Goal: Task Accomplishment & Management: Use online tool/utility

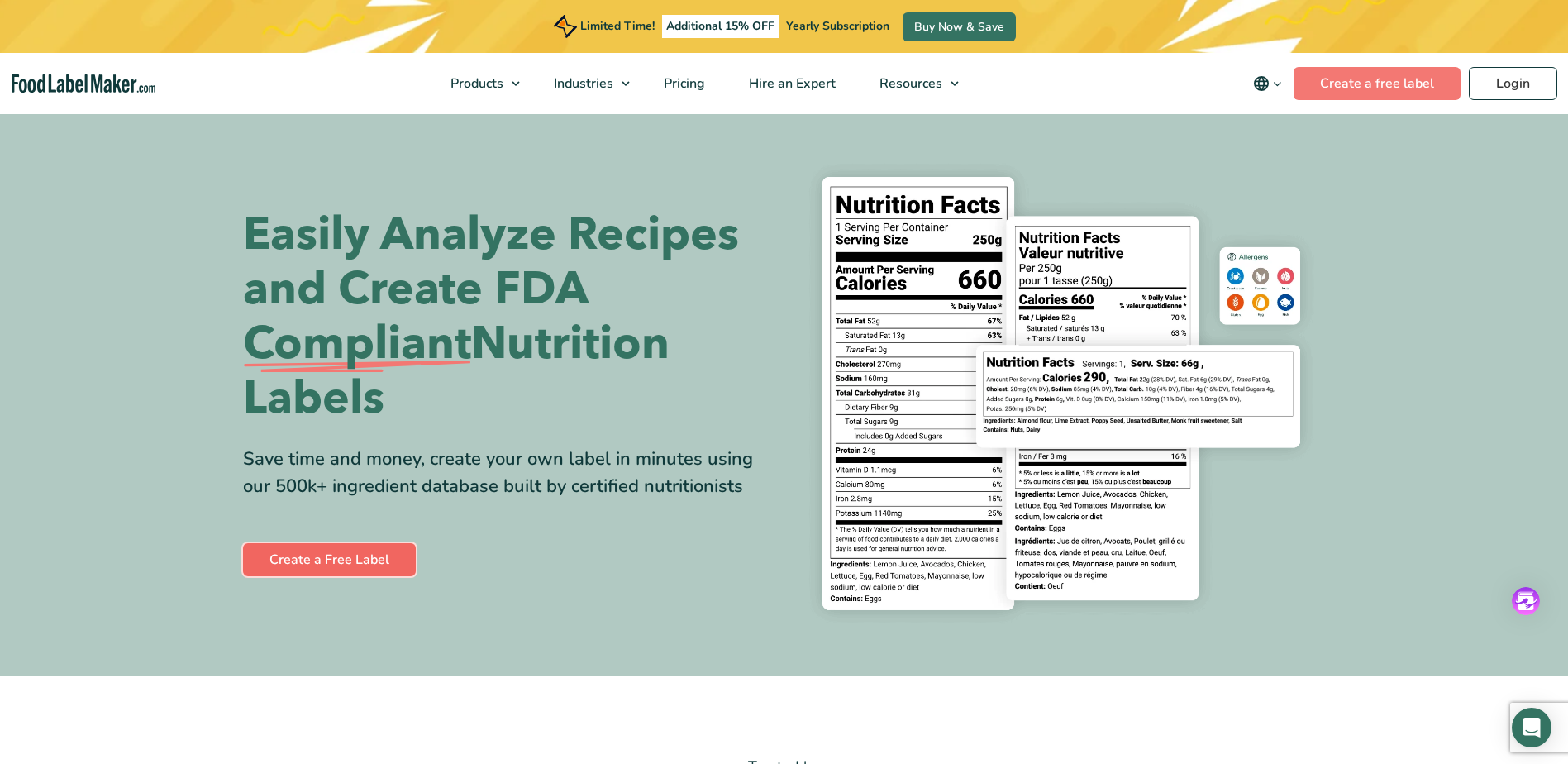
click at [365, 558] on link "Create a Free Label" at bounding box center [329, 560] width 173 height 33
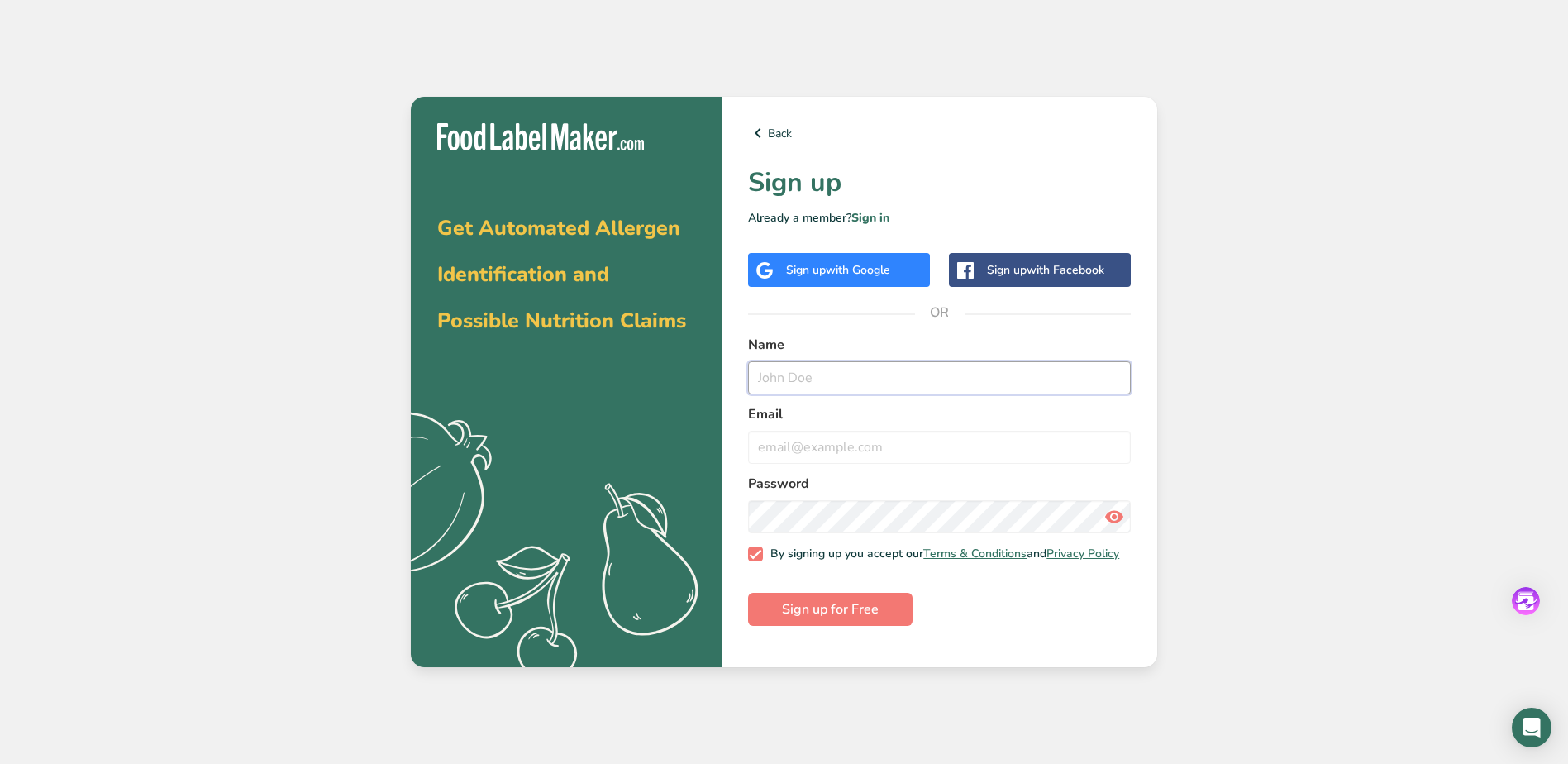
click at [782, 385] on input "text" at bounding box center [939, 378] width 383 height 33
type input "Candie Zavala Porchas"
type input "cporchas@rcfbh.org"
click at [748, 593] on button "Sign up for Free" at bounding box center [830, 609] width 165 height 33
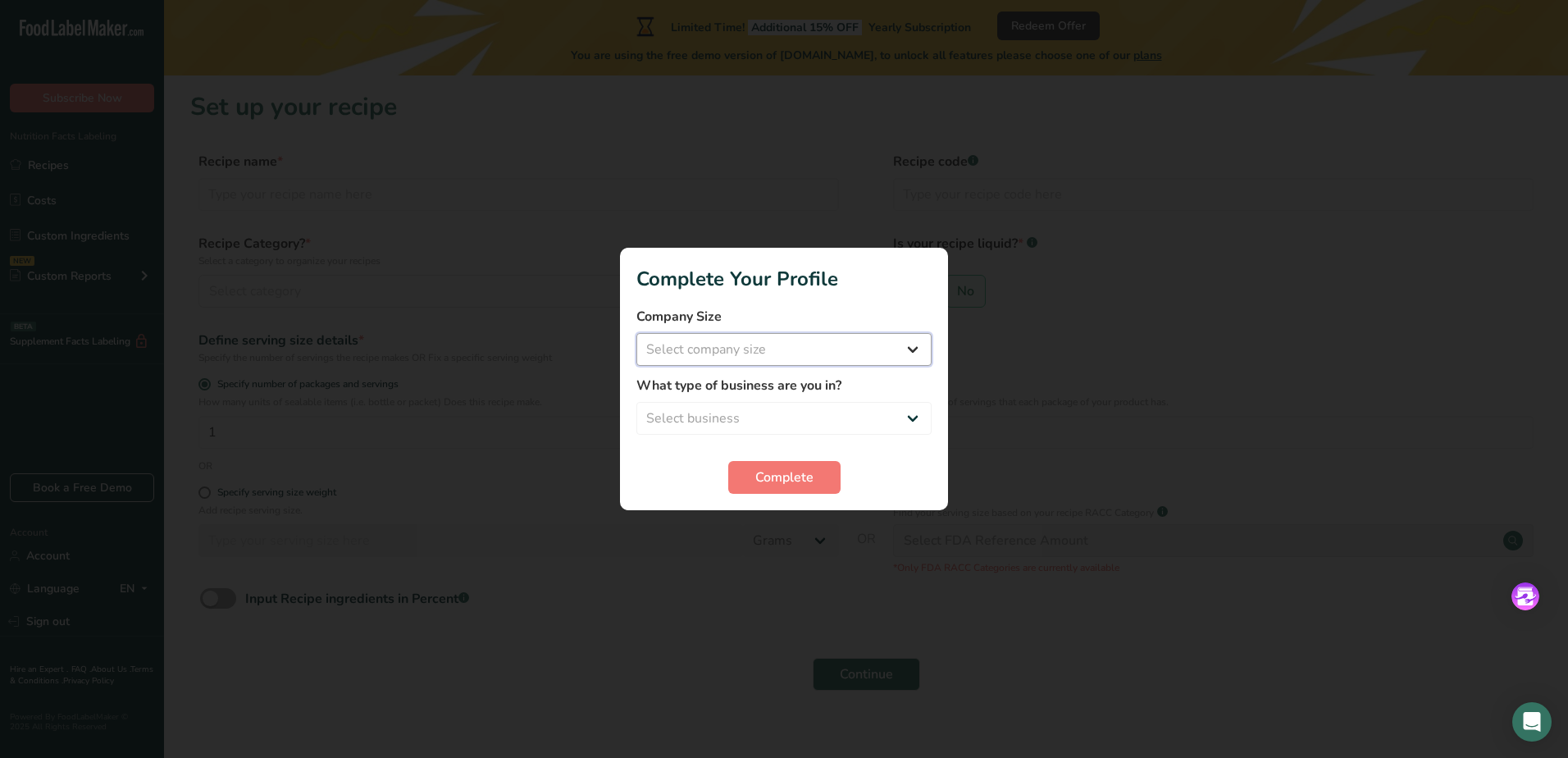
click at [806, 352] on select "Select company size Fewer than 10 Employees 10 to 50 Employees 51 to 500 Employ…" at bounding box center [784, 349] width 295 height 33
select select "2"
click at [636, 333] on select "Select company size Fewer than 10 Employees 10 to 50 Employees 51 to 500 Employ…" at bounding box center [784, 349] width 295 height 33
click at [720, 419] on select "Select business Packaged Food Manufacturer Restaurant & Cafe Bakery Meal Plans …" at bounding box center [784, 419] width 295 height 33
select select "2"
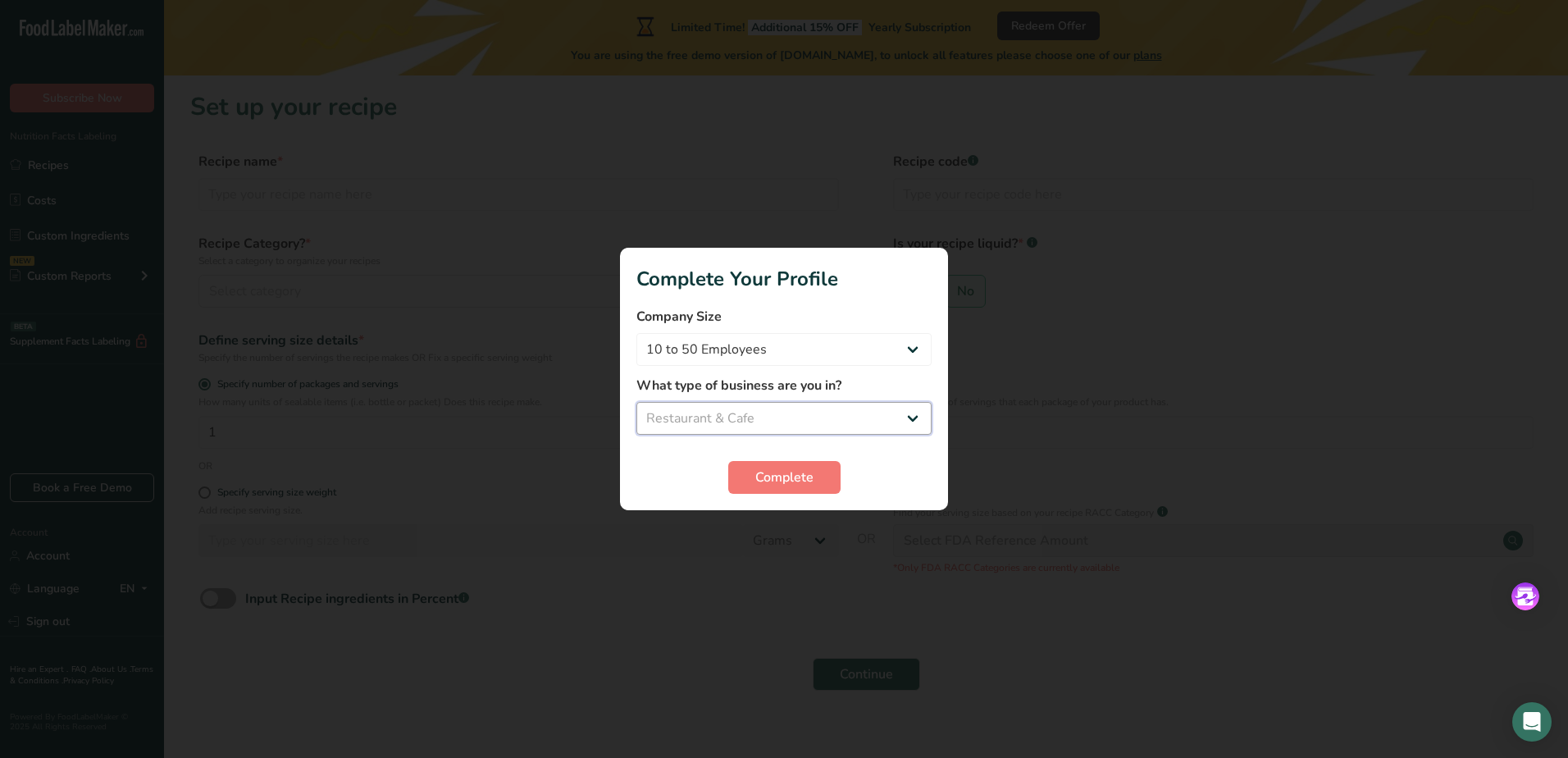
click at [636, 402] on select "Select business Packaged Food Manufacturer Restaurant & Cafe Bakery Meal Plans …" at bounding box center [784, 419] width 295 height 33
click at [765, 471] on span "Complete" at bounding box center [784, 477] width 59 height 20
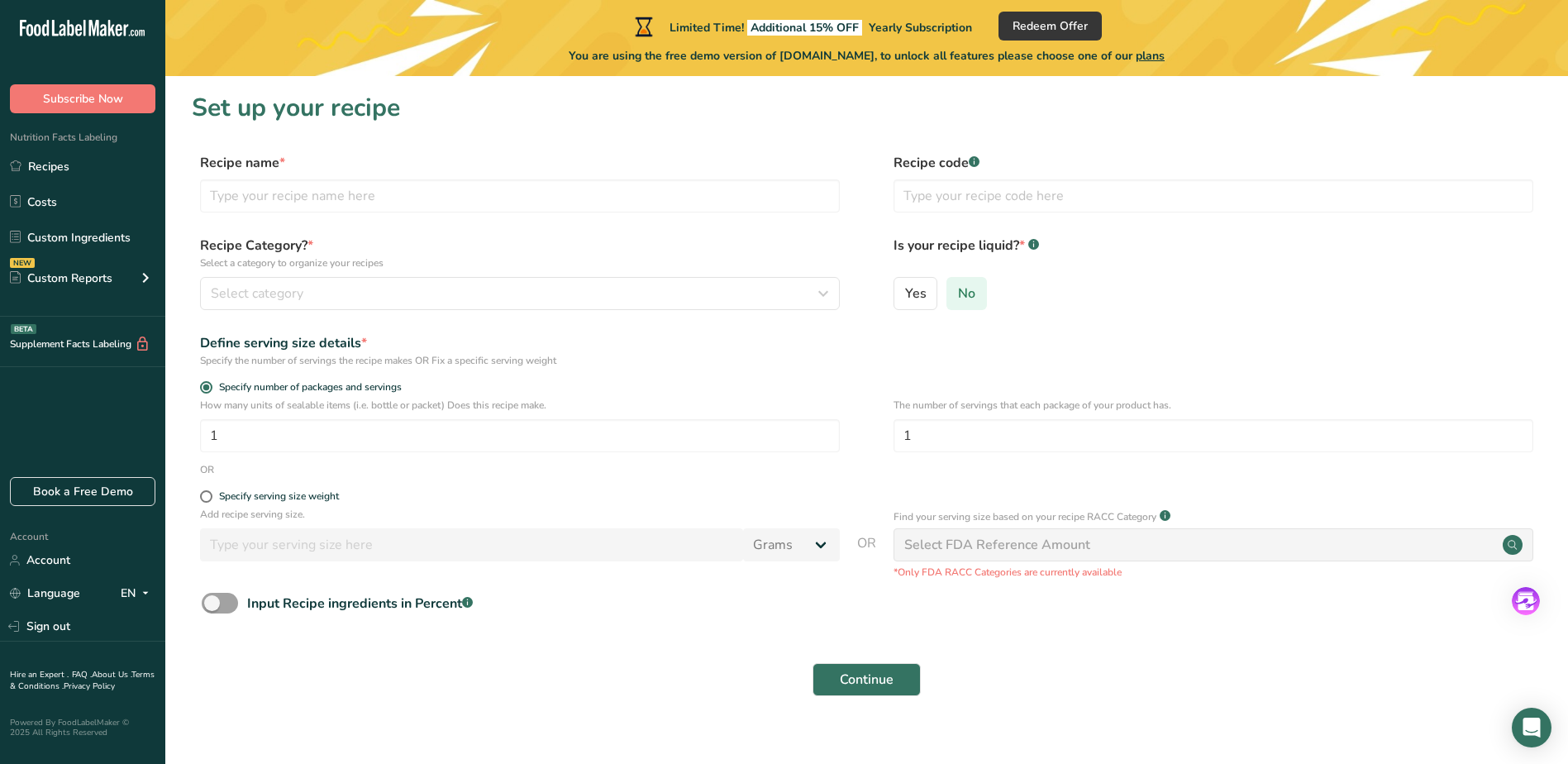
click at [972, 294] on span "No" at bounding box center [967, 294] width 17 height 17
click at [958, 294] on input "No" at bounding box center [952, 293] width 11 height 11
click at [323, 295] on div "Select category" at bounding box center [514, 294] width 608 height 20
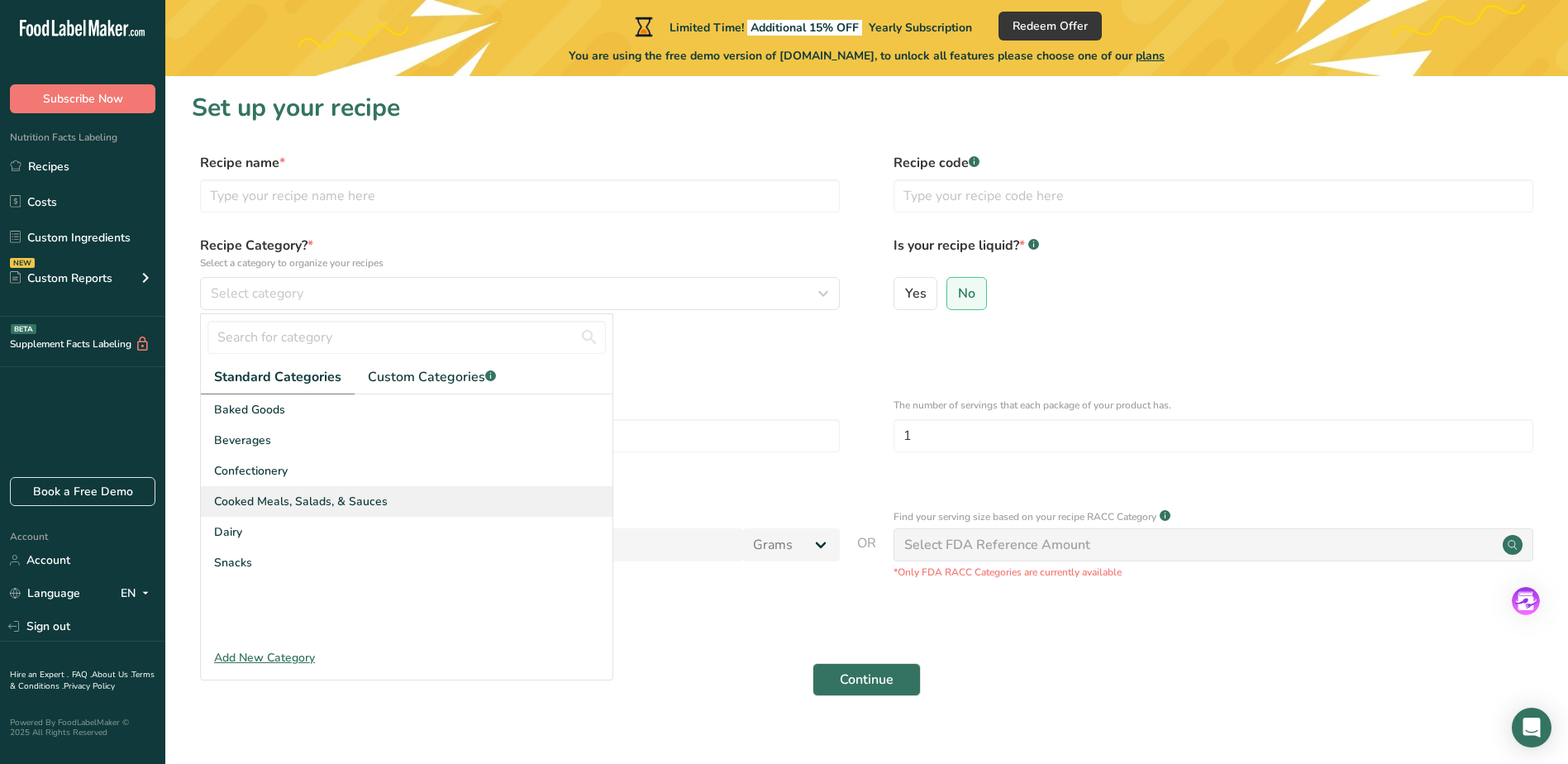
click at [277, 503] on span "Cooked Meals, Salads, & Sauces" at bounding box center [300, 501] width 174 height 17
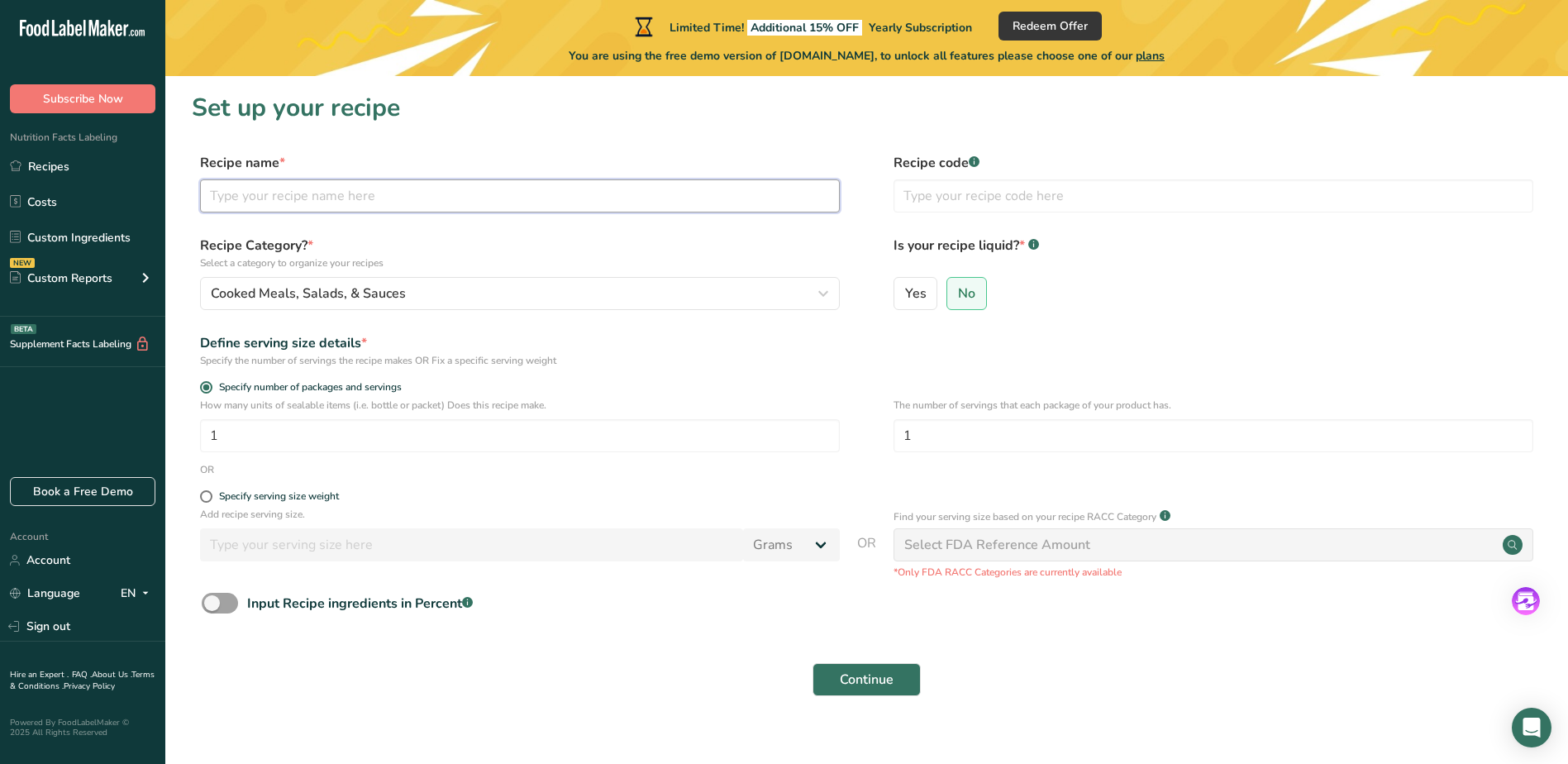
click at [273, 196] on input "text" at bounding box center [519, 196] width 640 height 33
type input "Dried Roasted Corn"
click at [948, 211] on input "text" at bounding box center [1213, 196] width 640 height 33
click at [1143, 197] on input "text" at bounding box center [1213, 196] width 640 height 33
click at [220, 602] on span at bounding box center [220, 603] width 37 height 21
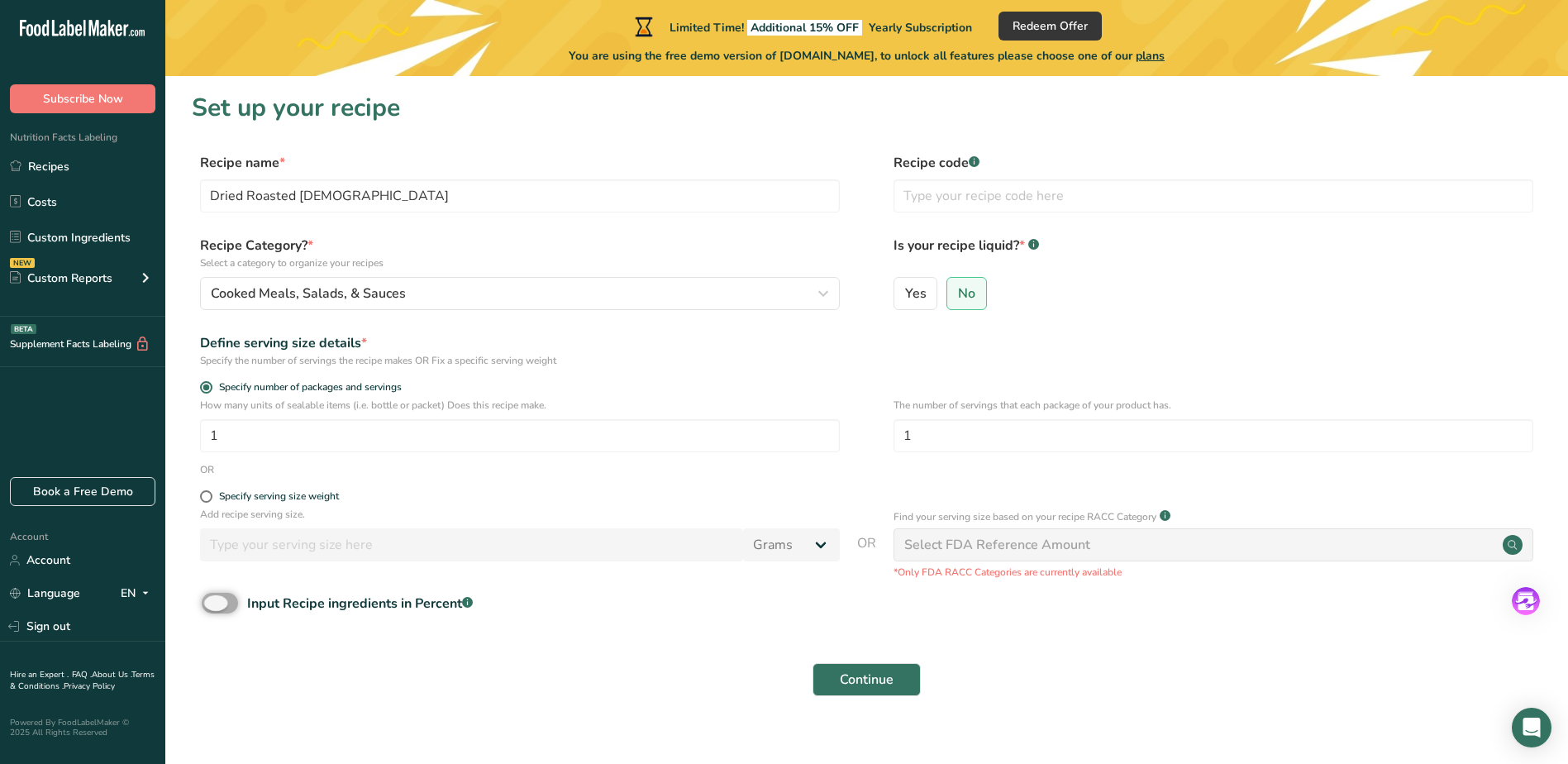
click at [212, 602] on input "Input Recipe ingredients in Percent .a-a{fill:#347362;}.b-a{fill:#fff;}" at bounding box center [206, 603] width 11 height 11
checkbox input "true"
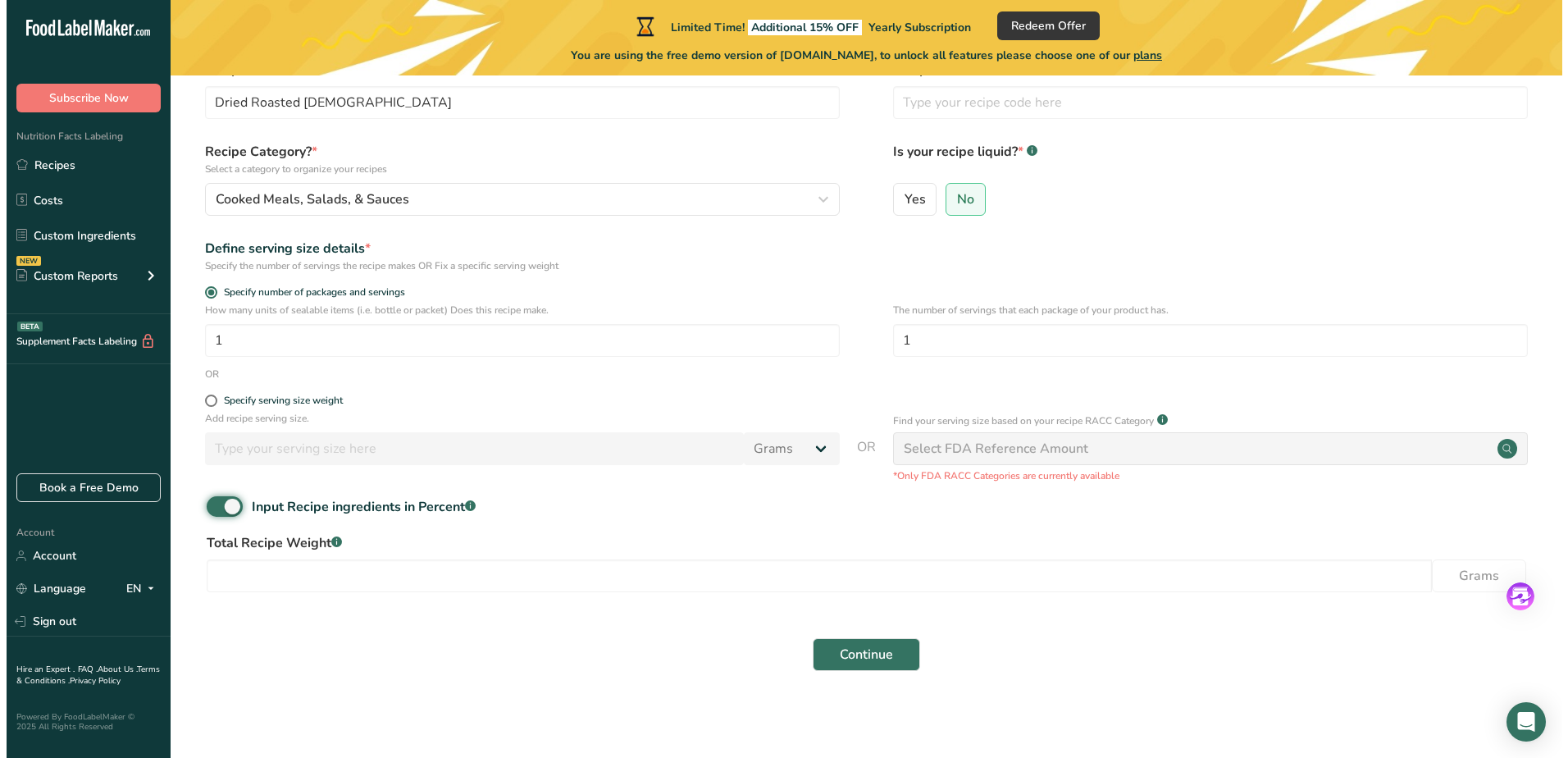
scroll to position [93, 0]
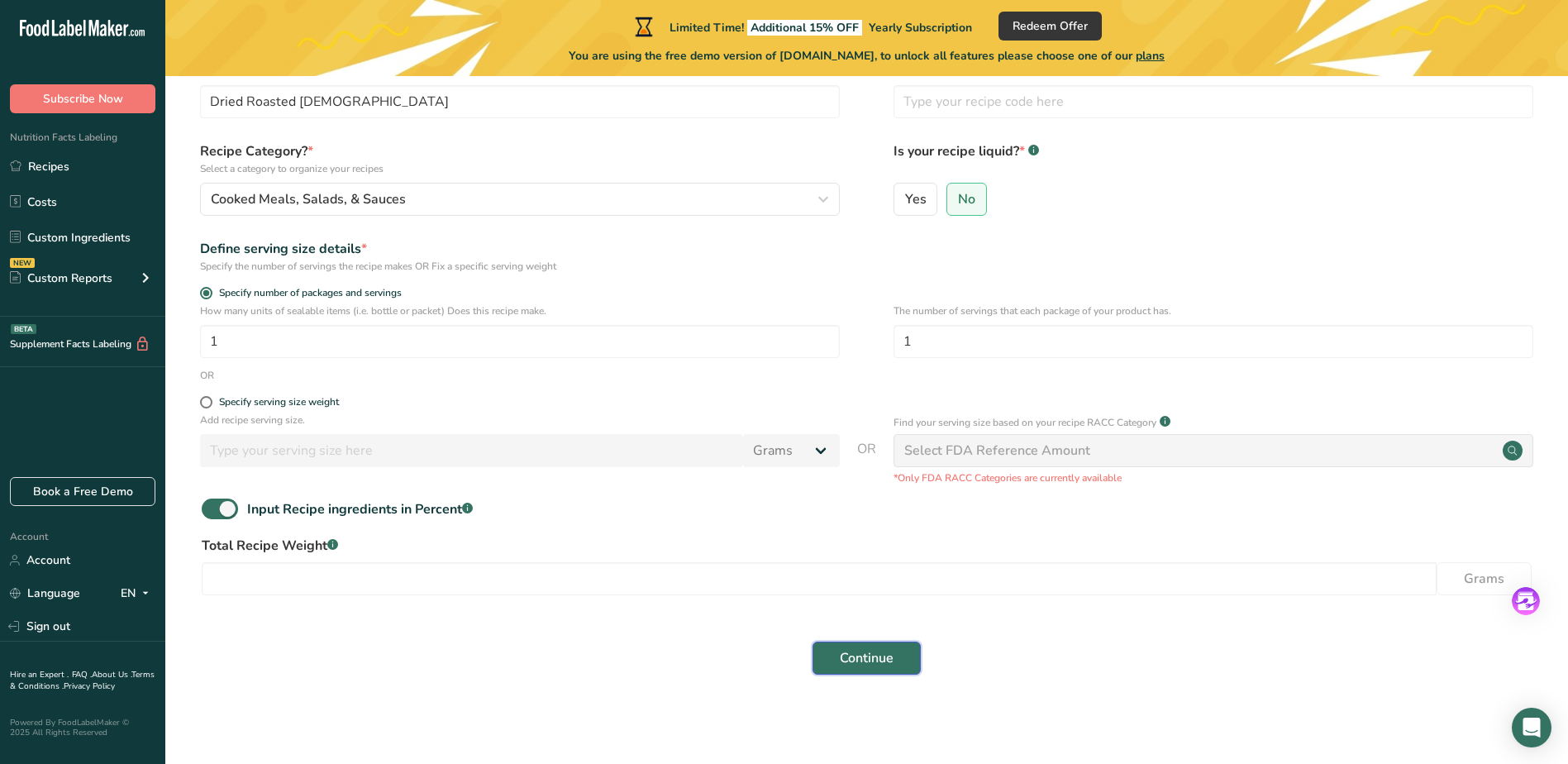
click at [898, 657] on button "Continue" at bounding box center [867, 658] width 108 height 33
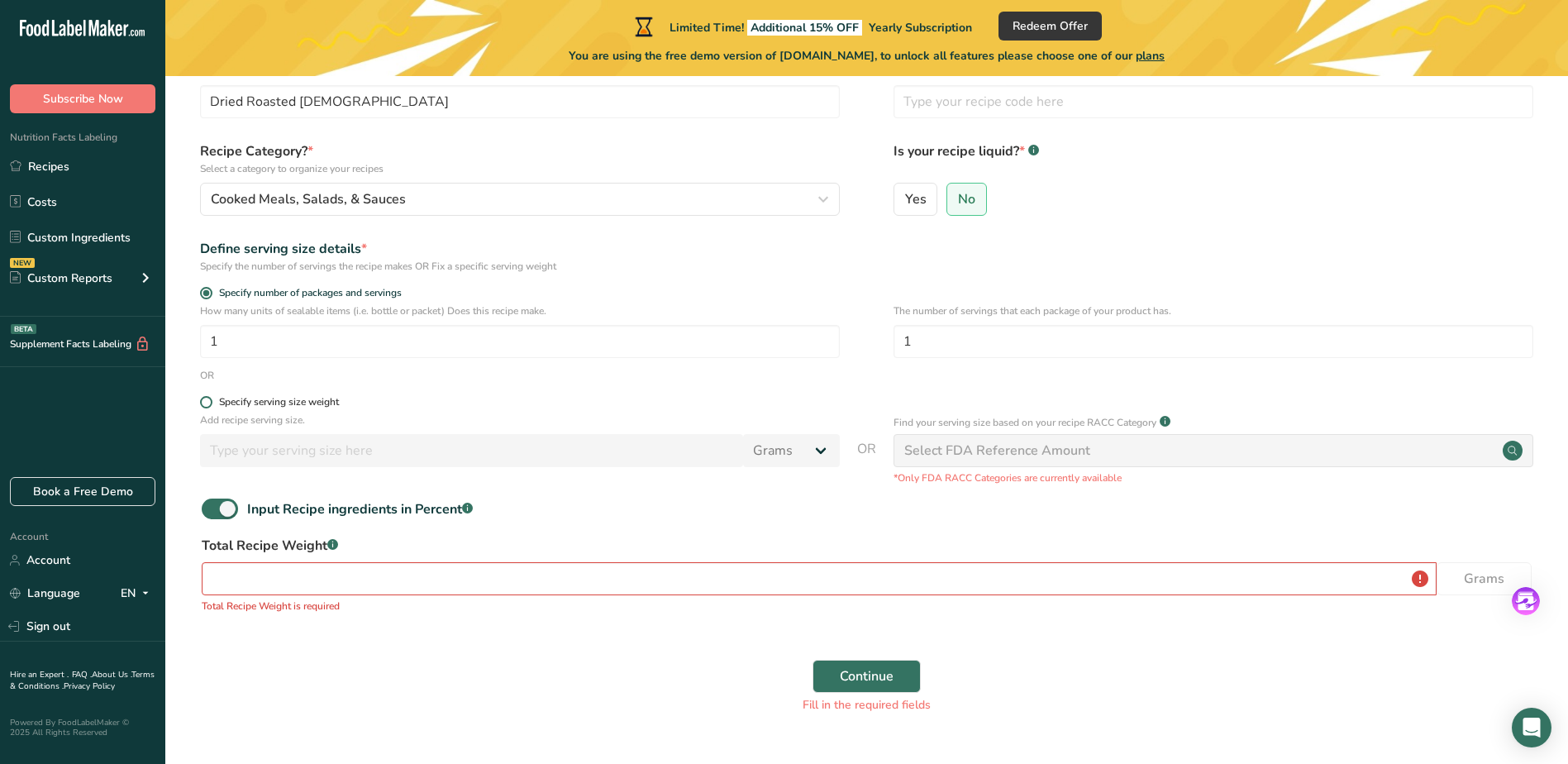
click at [205, 398] on span at bounding box center [205, 402] width 12 height 12
click at [205, 398] on input "Specify serving size weight" at bounding box center [205, 402] width 11 height 11
radio input "true"
radio input "false"
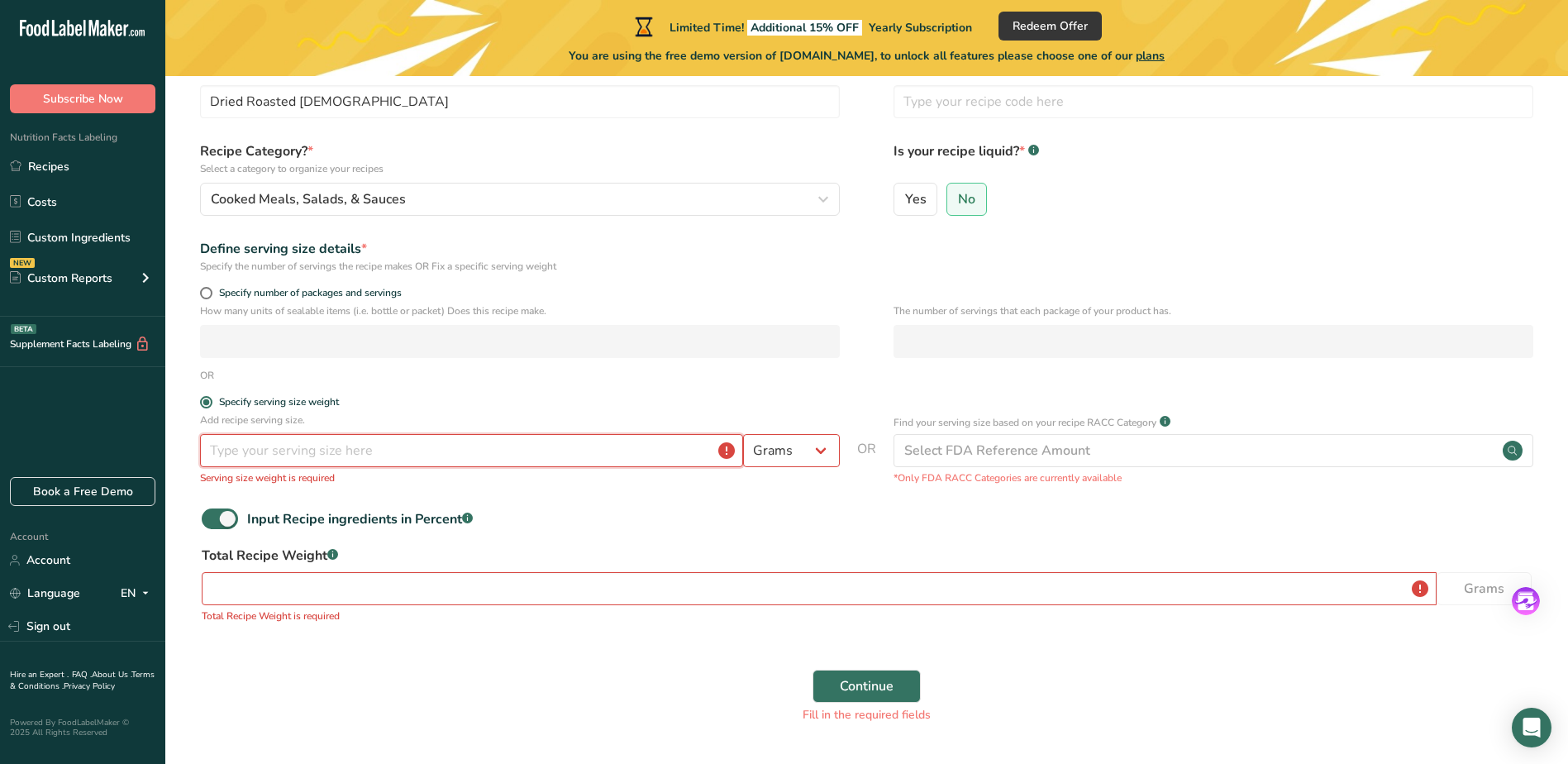
click at [343, 452] on input "number" at bounding box center [471, 451] width 543 height 33
click at [822, 449] on select "Grams kg mg mcg lb oz l mL fl oz tbsp tsp cup qt gallon" at bounding box center [791, 451] width 96 height 33
select select "21"
click at [743, 434] on select "Grams kg mg mcg lb oz l mL fl oz tbsp tsp cup qt gallon" at bounding box center [791, 451] width 96 height 33
select select "22"
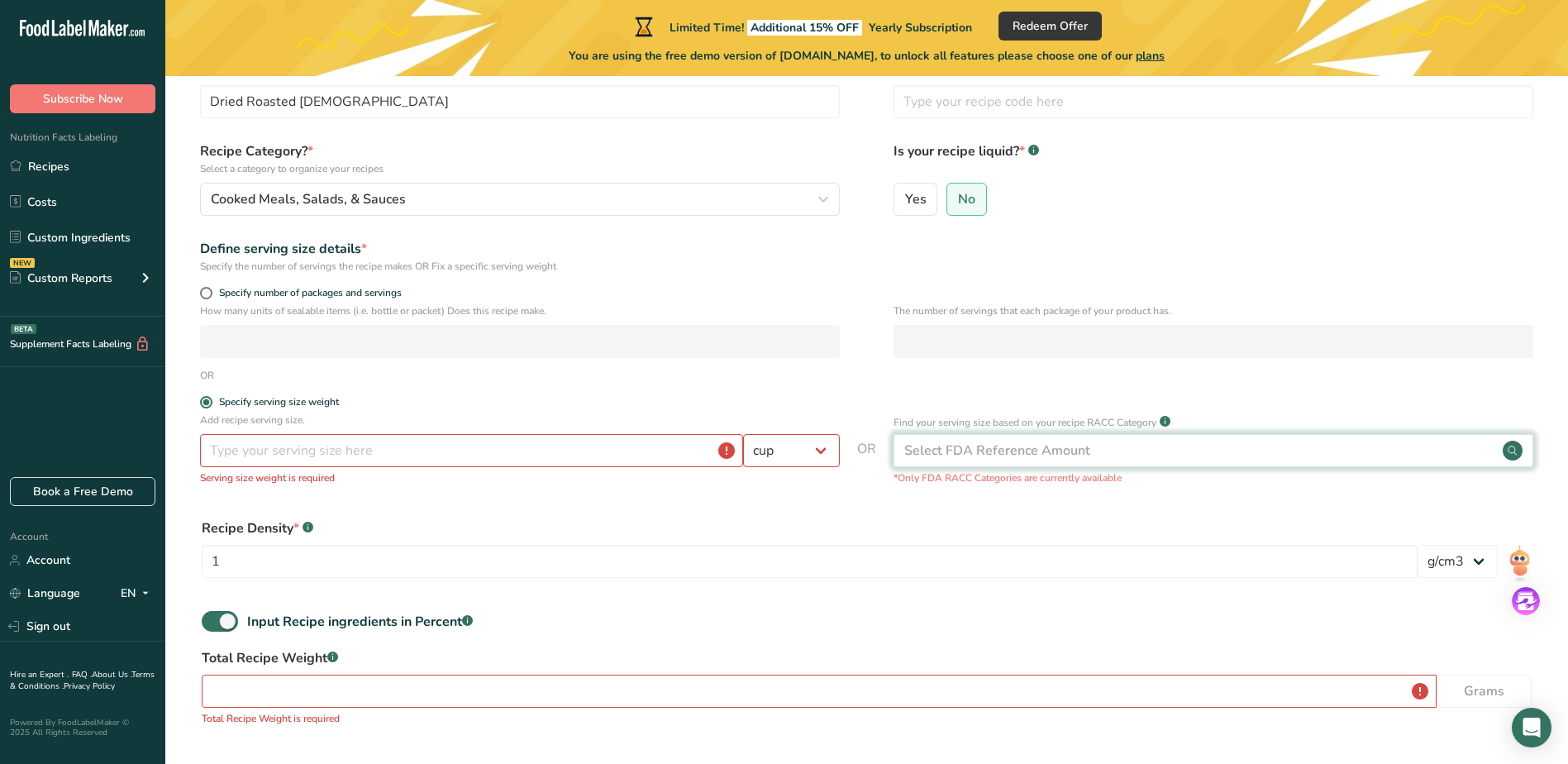
click at [1060, 455] on div "Select FDA Reference Amount" at bounding box center [997, 451] width 186 height 20
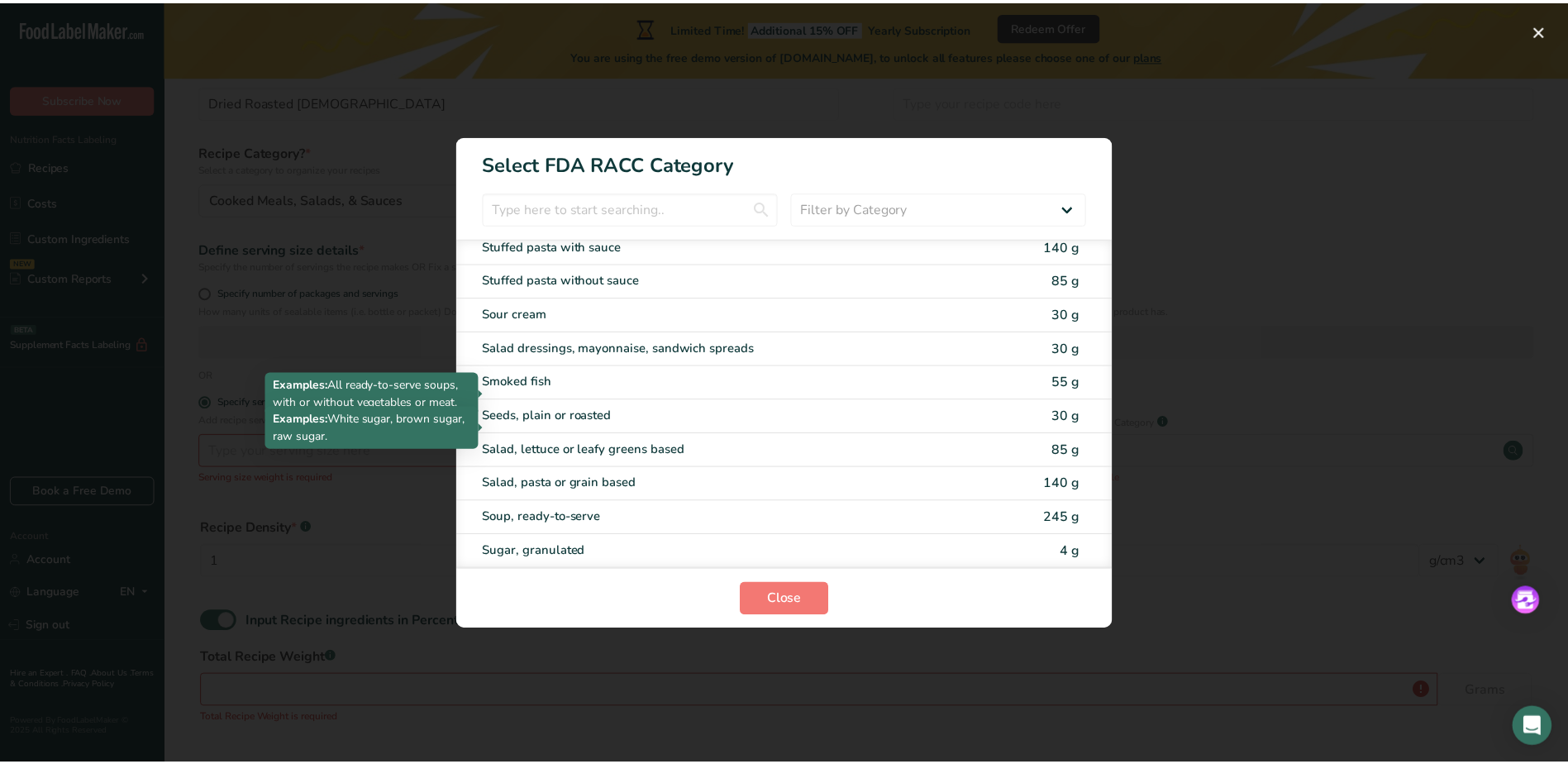
scroll to position [3143, 0]
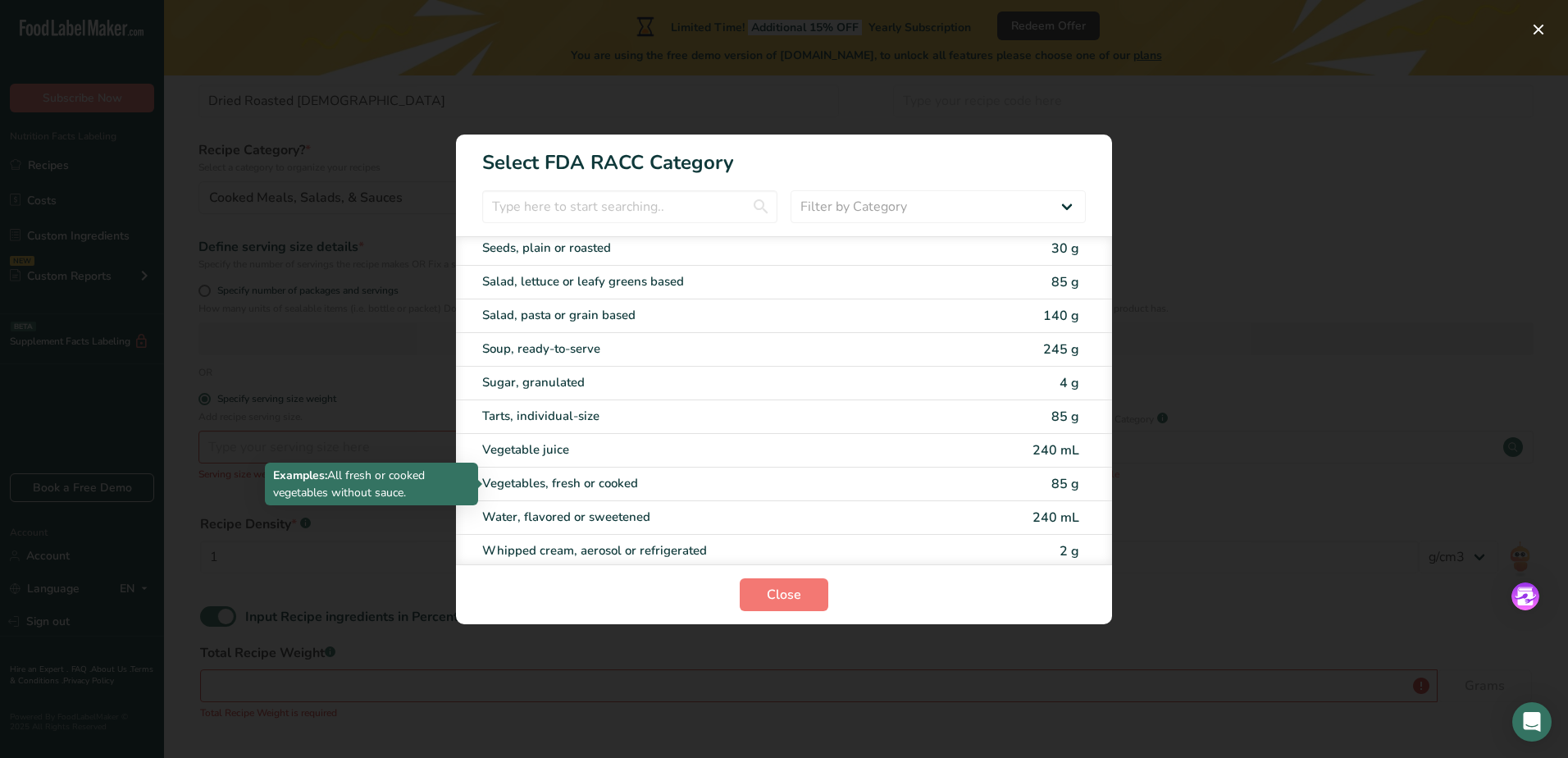
click at [579, 485] on div "Vegetables, fresh or cooked" at bounding box center [715, 483] width 465 height 19
type input "85"
select select "0"
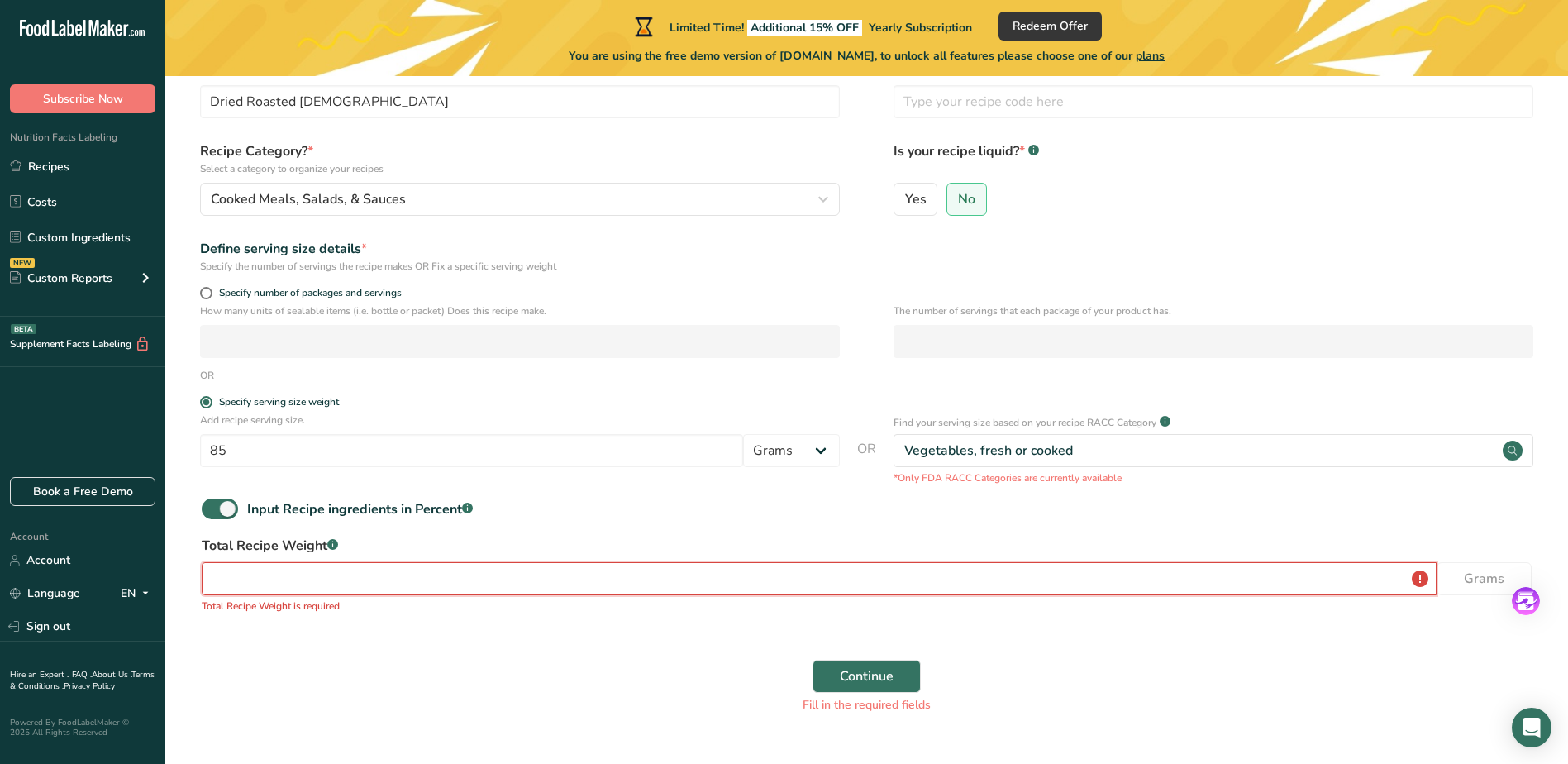
click at [650, 579] on input "number" at bounding box center [819, 579] width 1235 height 33
type input "1"
click at [813, 642] on button "Continue" at bounding box center [867, 658] width 108 height 33
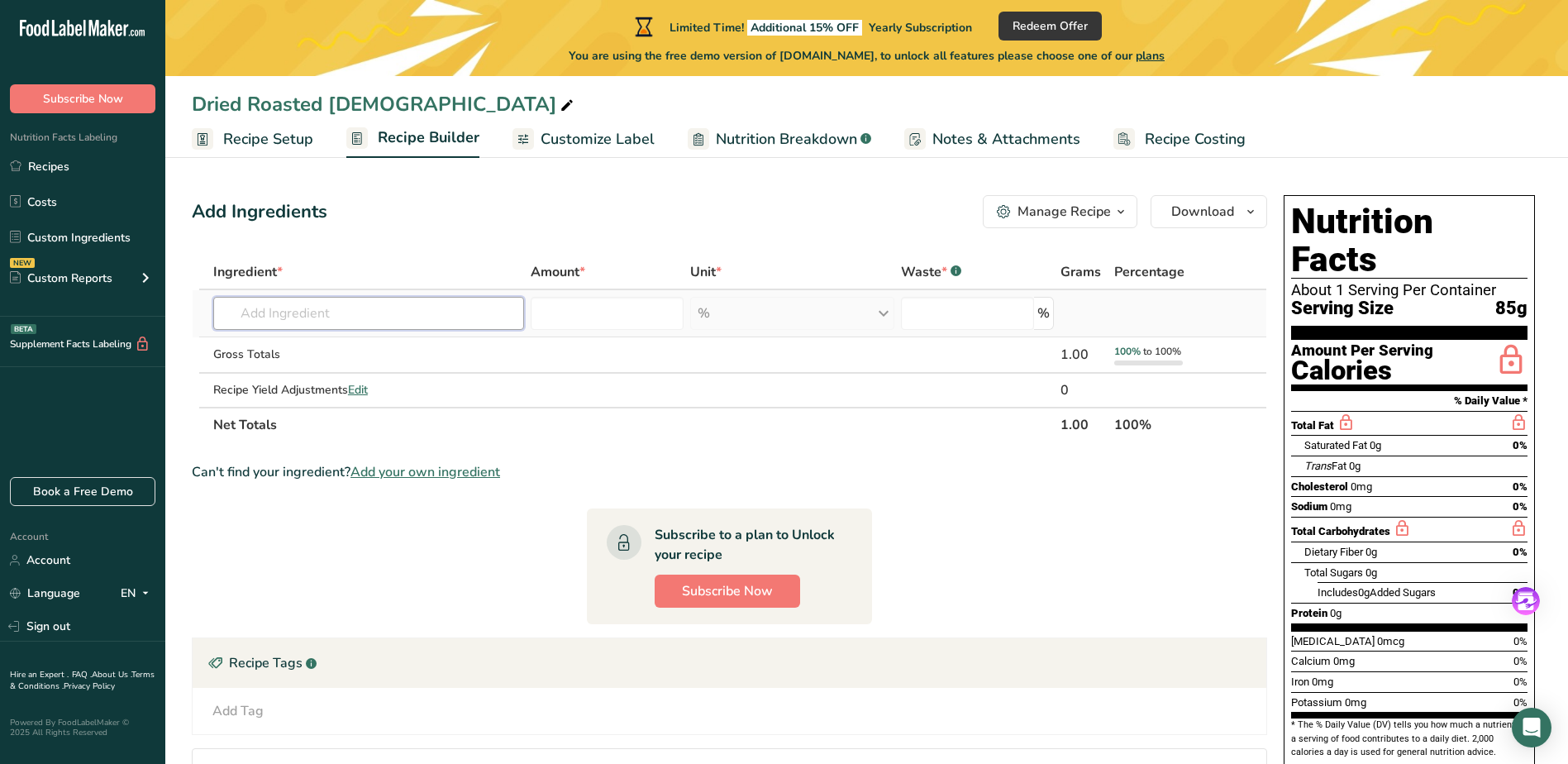
click at [283, 318] on input "text" at bounding box center [369, 314] width 311 height 33
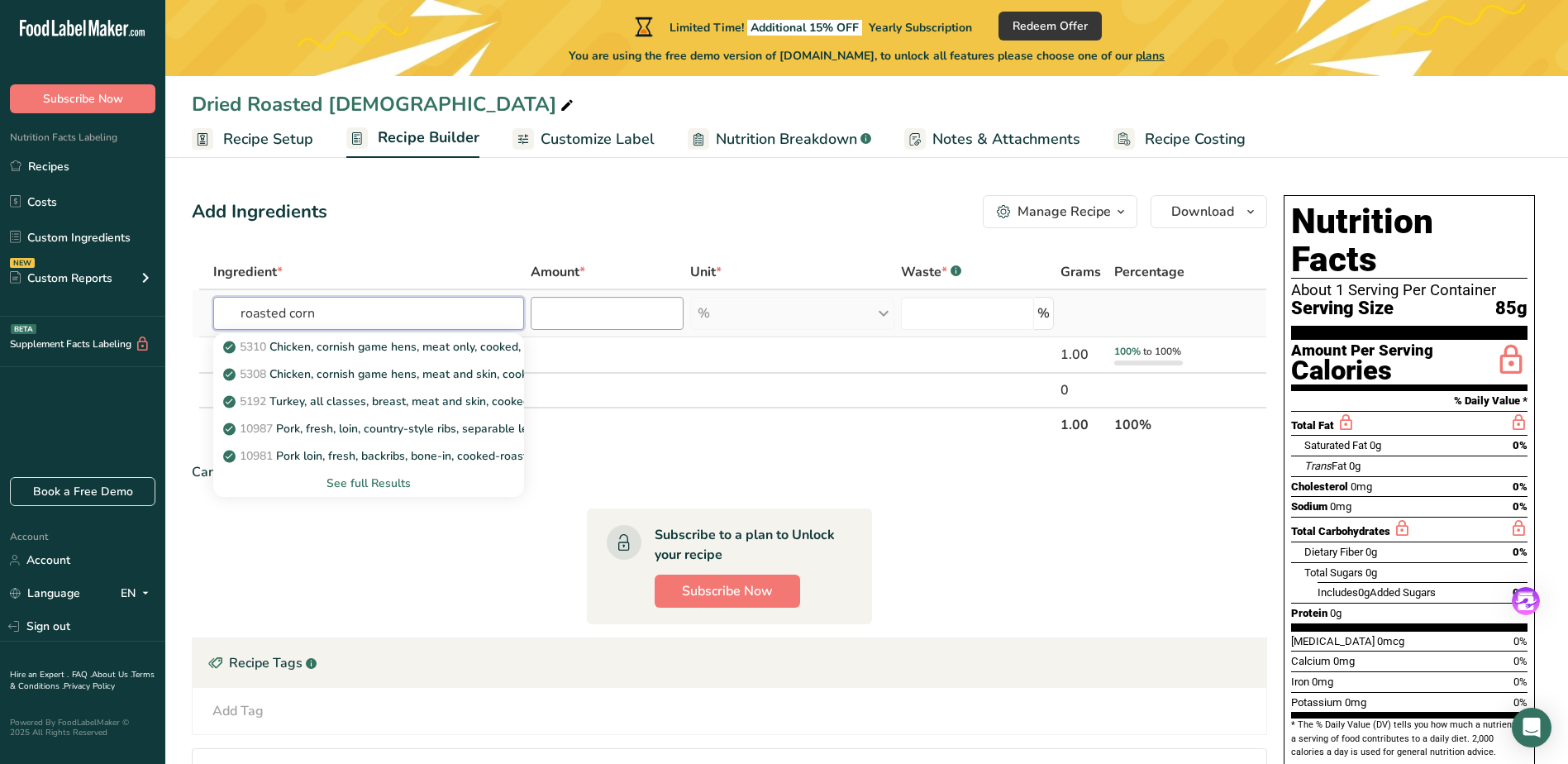
type input "roasted corn"
click at [540, 314] on input "number" at bounding box center [606, 314] width 152 height 33
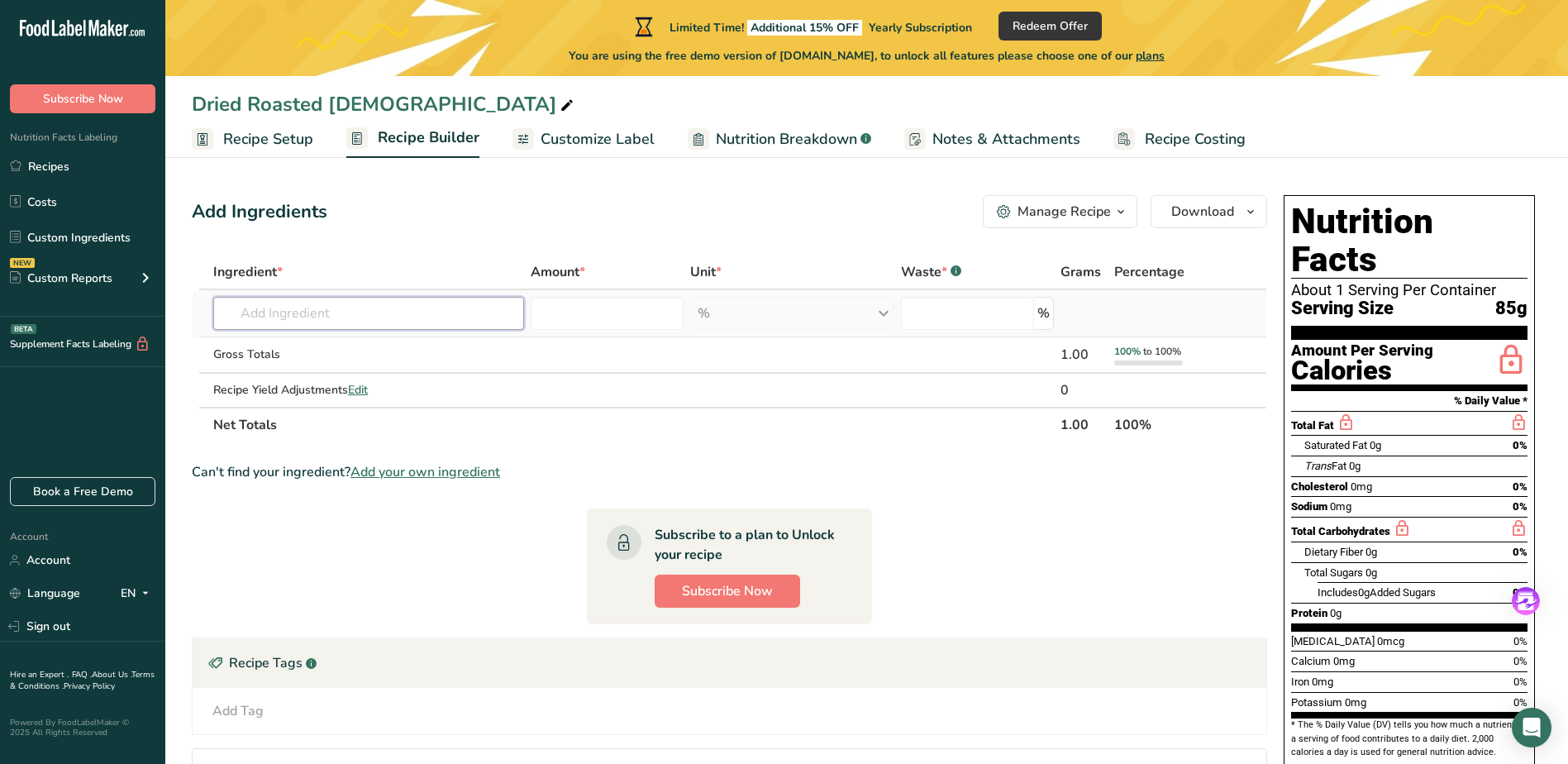
click at [286, 301] on input "text" at bounding box center [369, 314] width 311 height 33
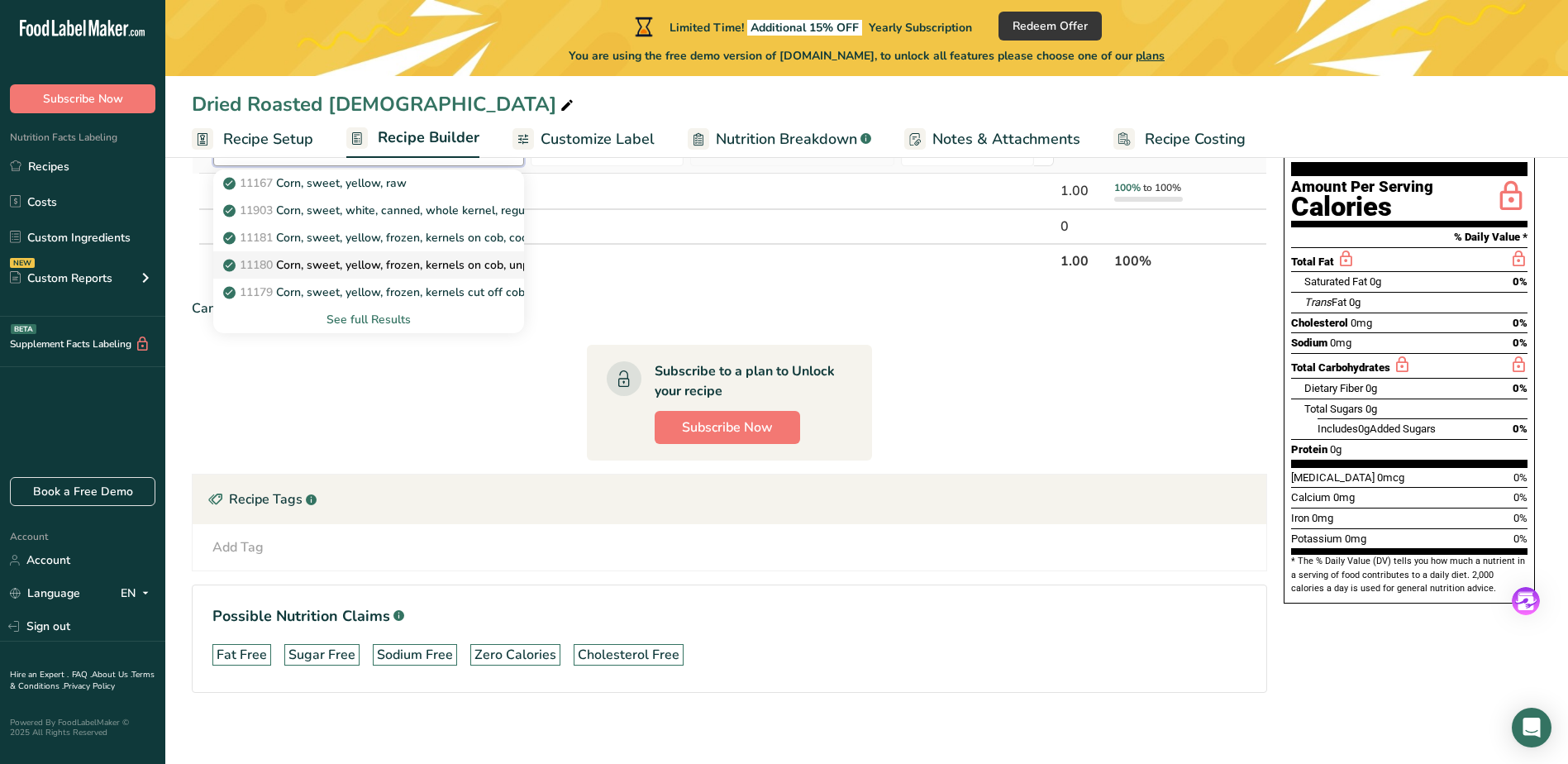
scroll to position [166, 0]
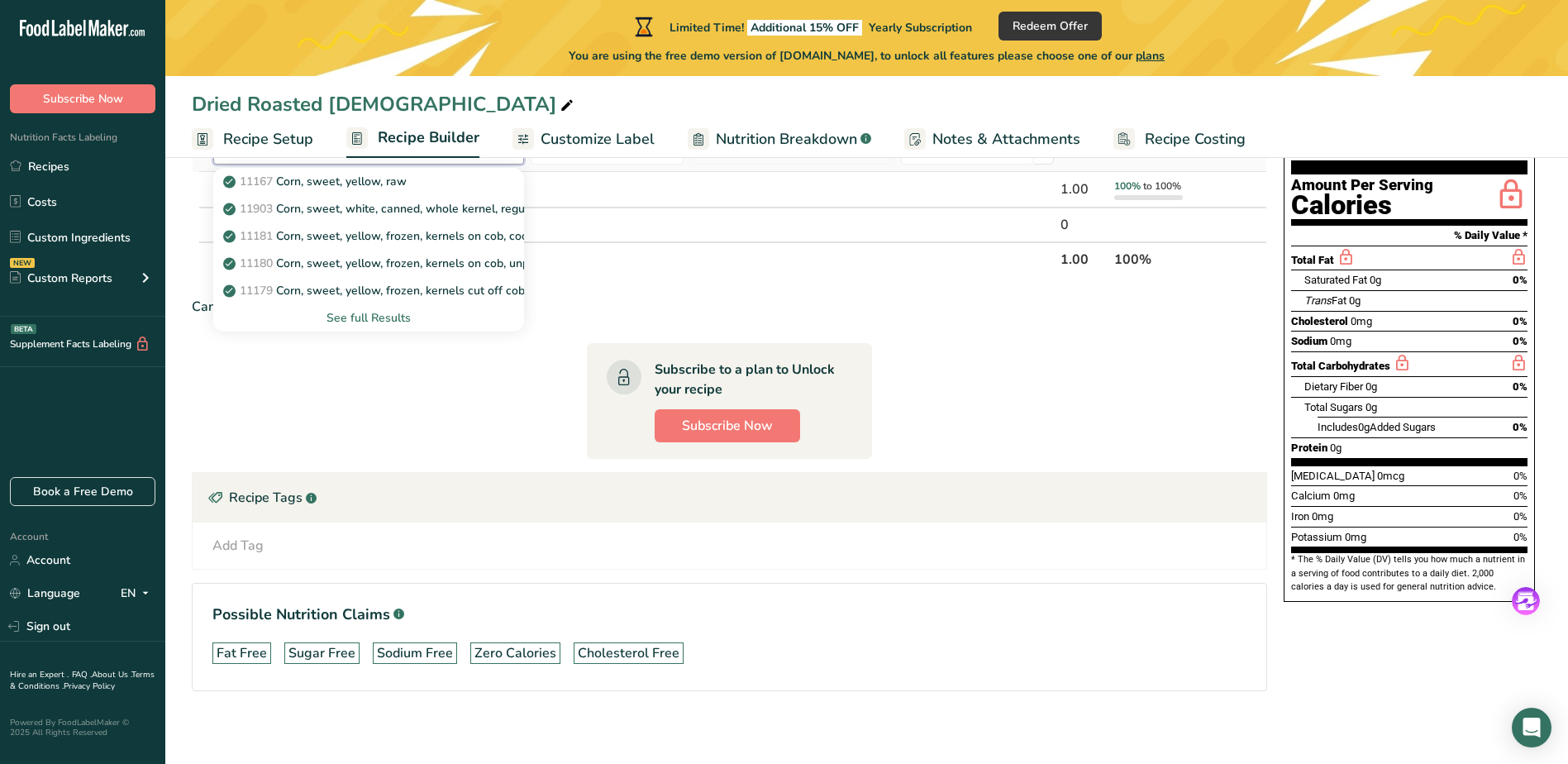
type input "corn"
click at [358, 316] on div "See full Results" at bounding box center [369, 318] width 284 height 17
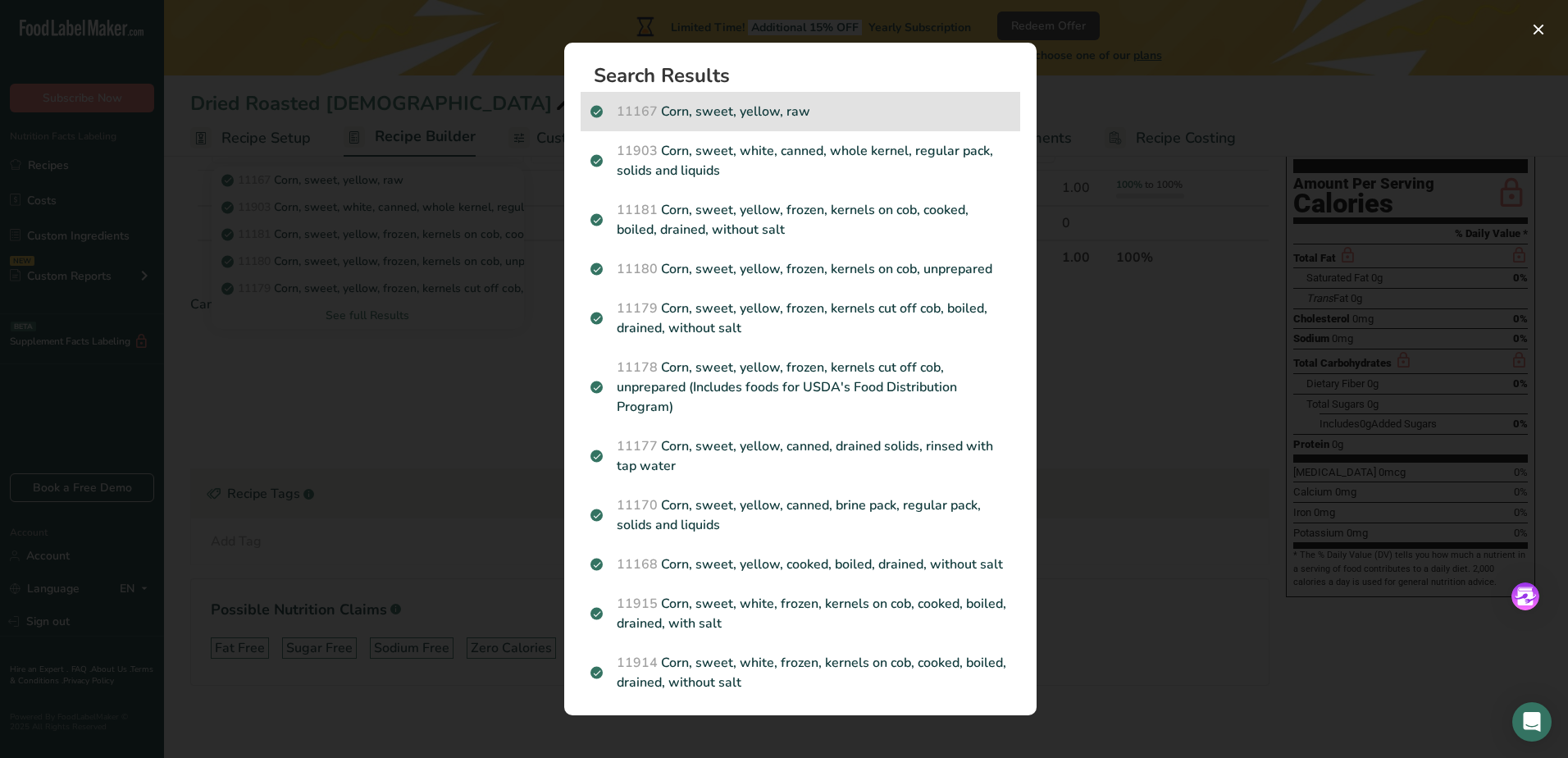
click at [694, 119] on p "11167 Corn, sweet, yellow, raw" at bounding box center [800, 111] width 420 height 20
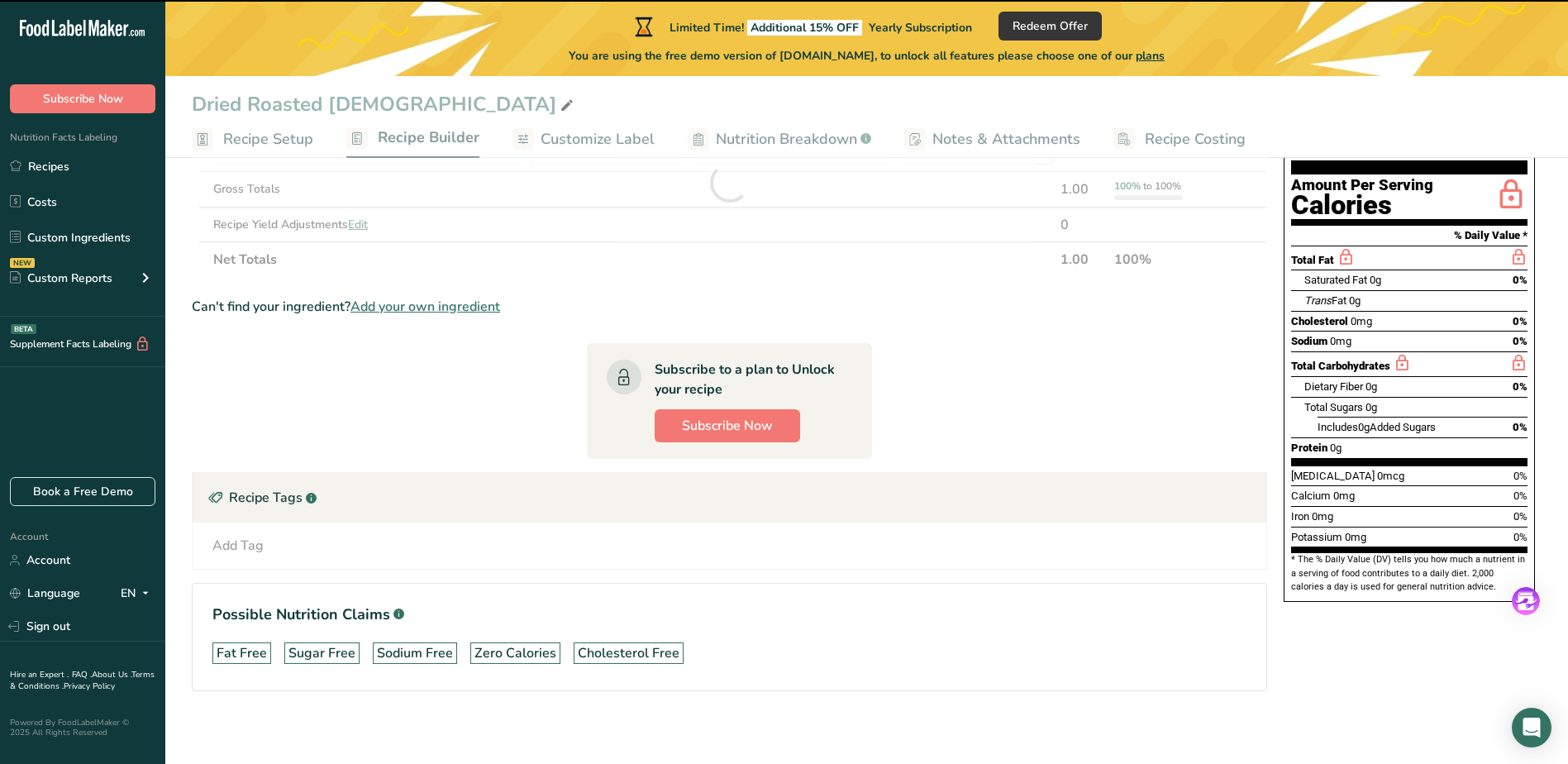
type input "0"
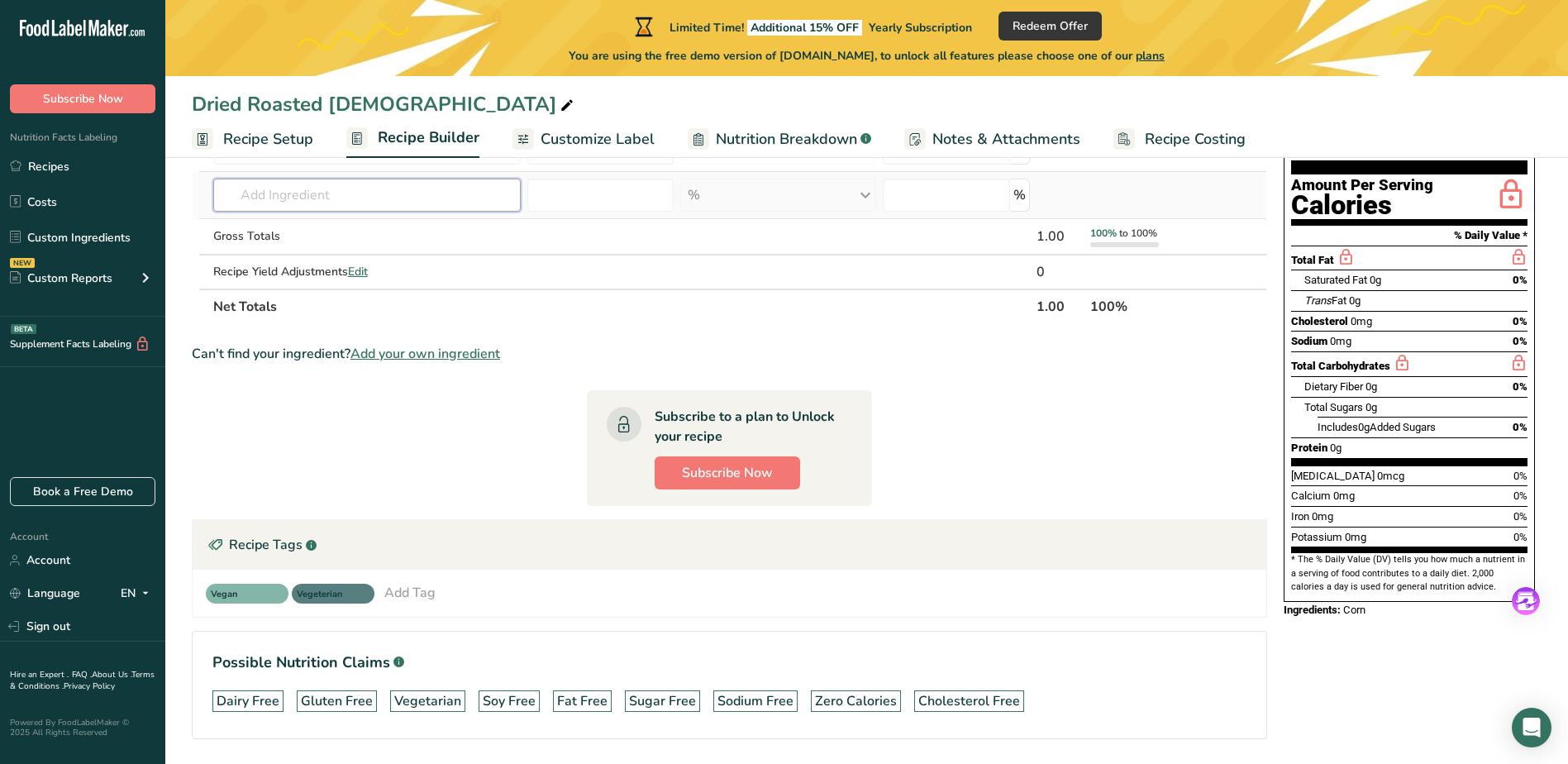
click at [381, 200] on input "text" at bounding box center [367, 196] width 308 height 33
click at [443, 354] on span "Add your own ingredient" at bounding box center [425, 354] width 150 height 20
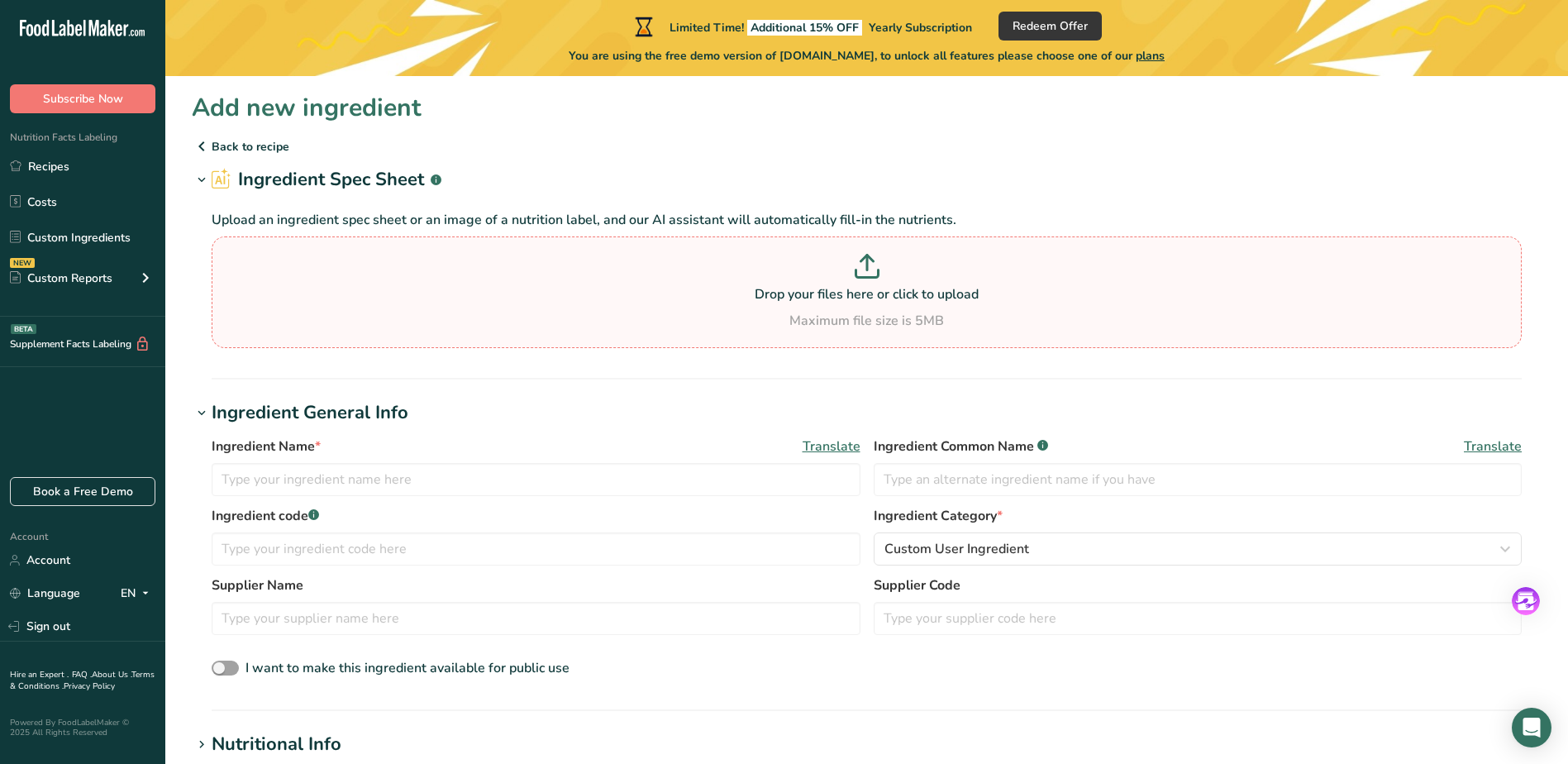
click at [311, 251] on section "Drop your files here or click to upload Maximum file size is 5MB" at bounding box center [866, 292] width 1302 height 103
click at [311, 251] on input "Drop your files here or click to upload Maximum file size is 5MB" at bounding box center [866, 292] width 1310 height 112
click at [266, 263] on p at bounding box center [866, 269] width 1302 height 31
click at [266, 263] on input "Drop your files here or click to upload Maximum file size is 5MB" at bounding box center [866, 292] width 1310 height 112
click at [291, 483] on input "text" at bounding box center [536, 479] width 649 height 33
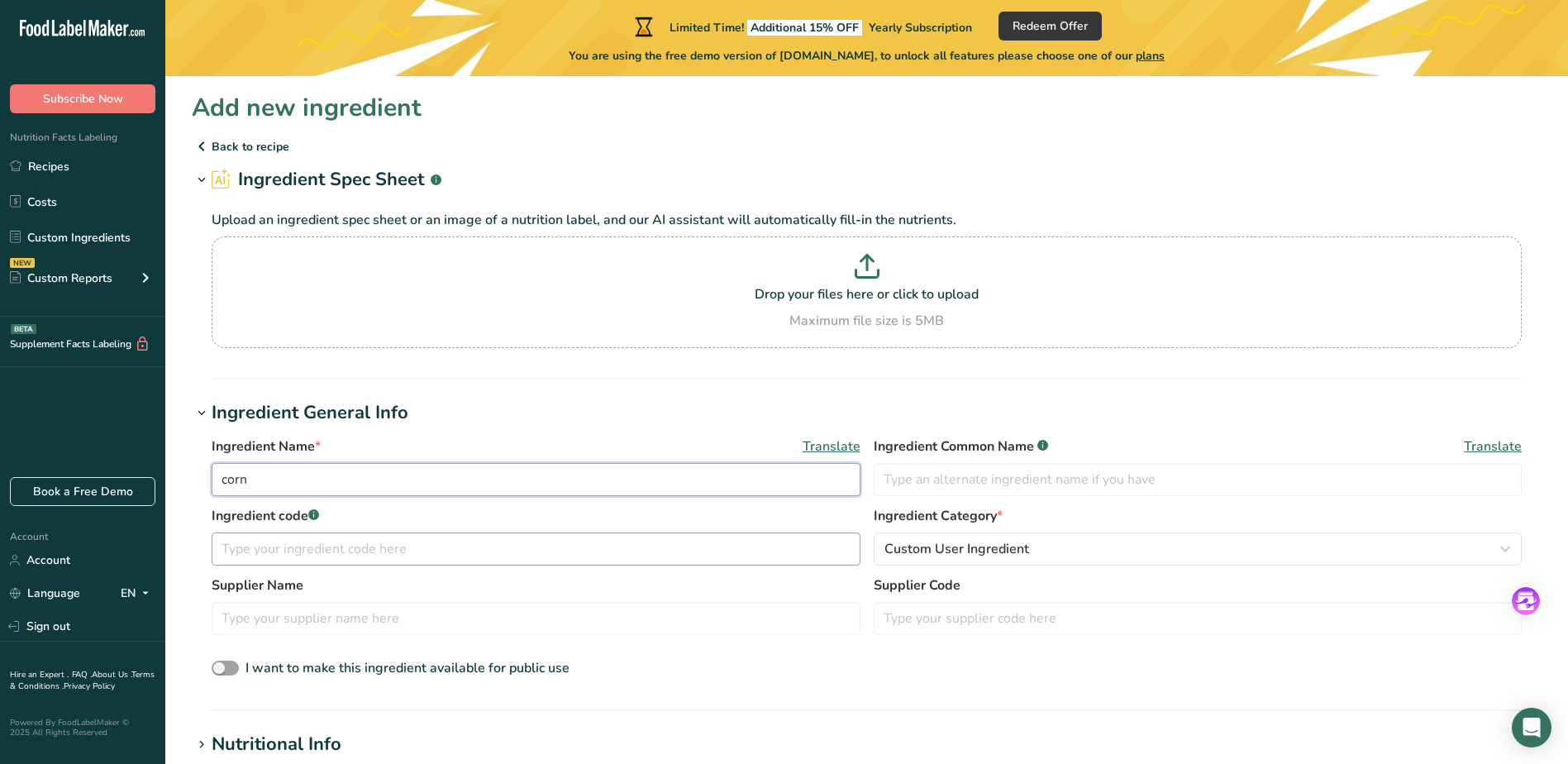
type input "corn"
click at [258, 554] on input "text" at bounding box center [536, 549] width 649 height 33
click at [246, 610] on input "text" at bounding box center [536, 618] width 649 height 33
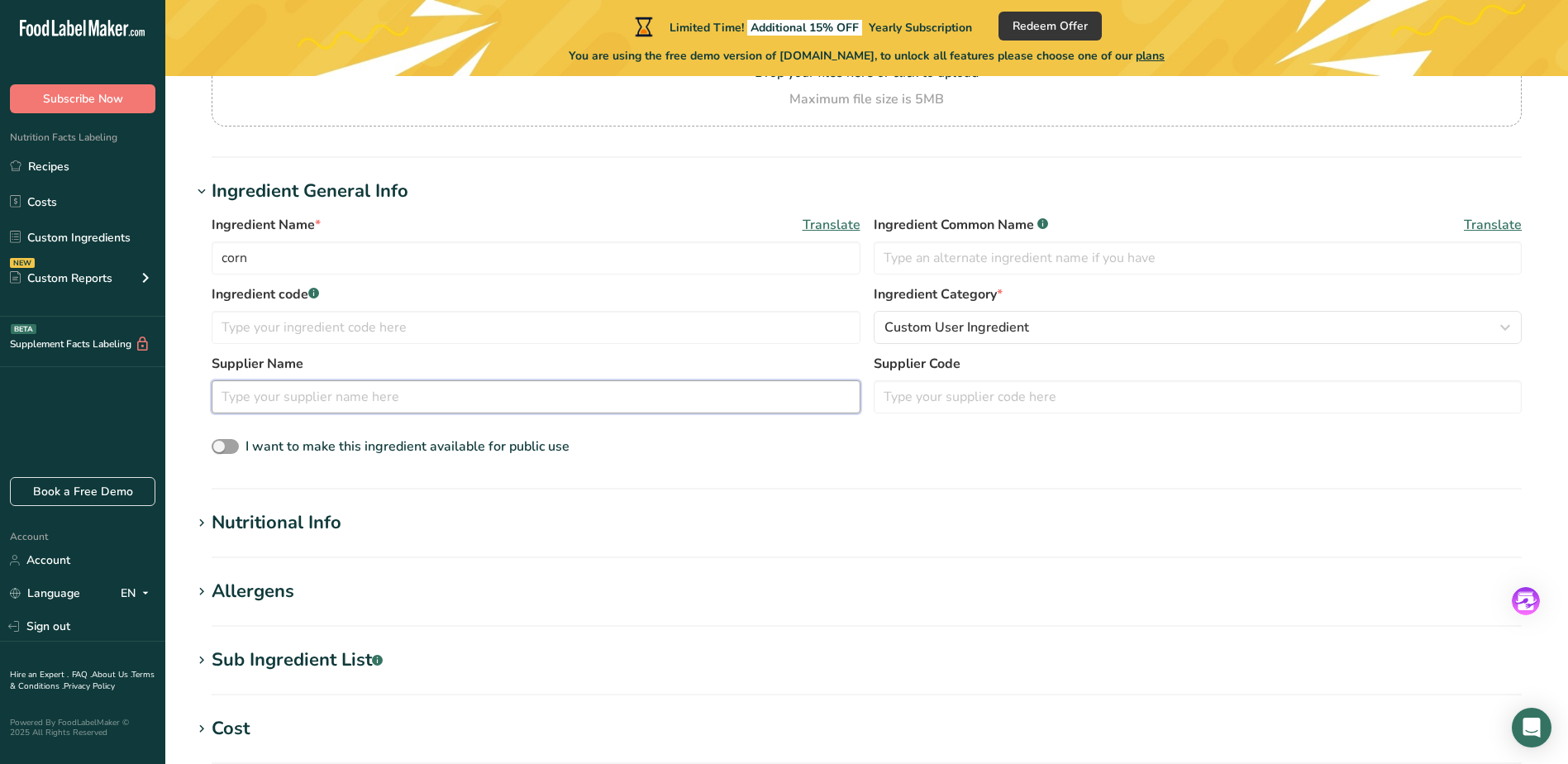
scroll to position [330, 0]
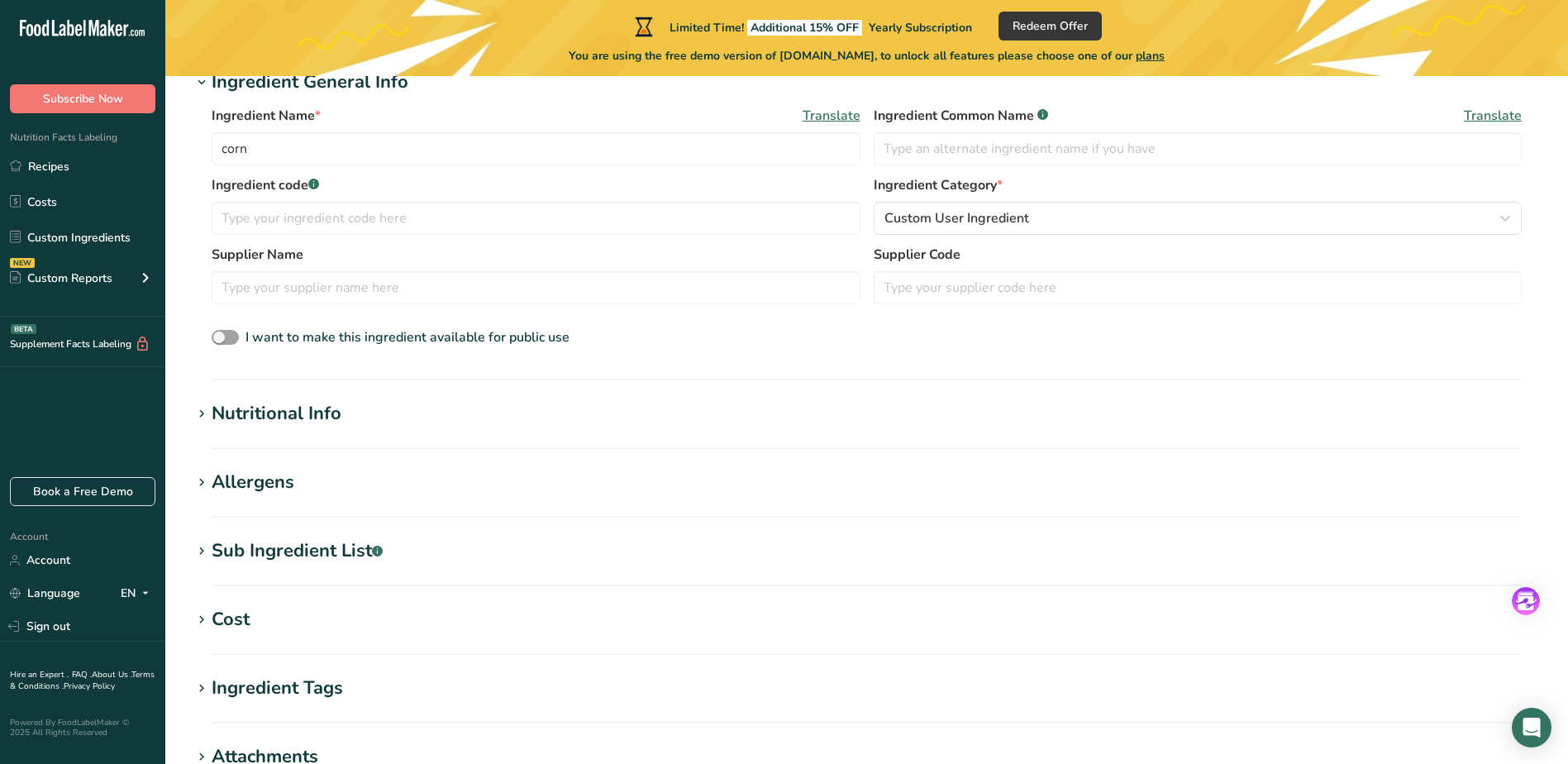
click at [200, 410] on icon at bounding box center [202, 414] width 15 height 23
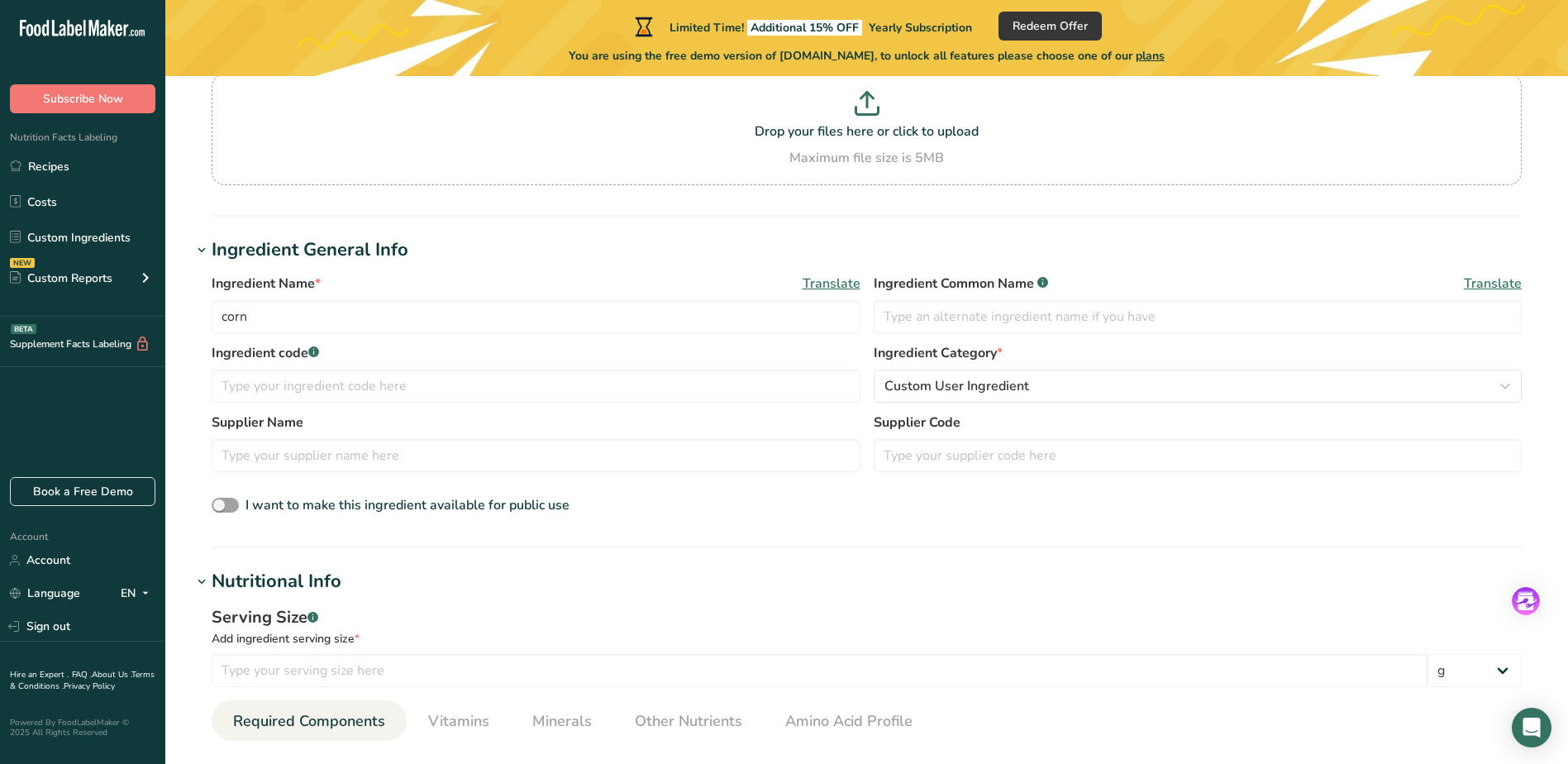
scroll to position [0, 0]
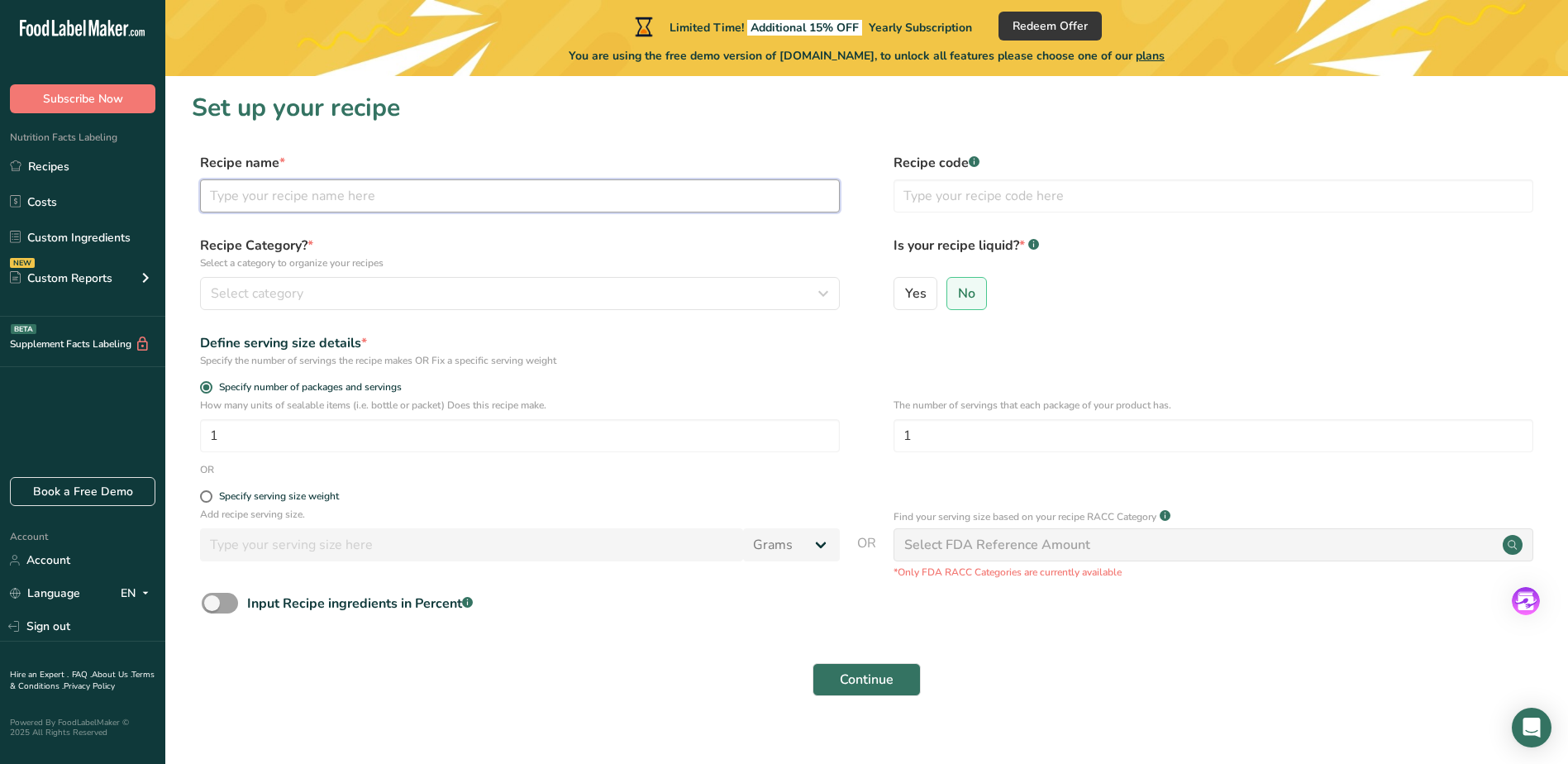
click at [249, 188] on input "text" at bounding box center [519, 196] width 640 height 33
type input "roasted corn"
click at [813, 663] on button "Continue" at bounding box center [867, 680] width 108 height 33
